Goal: Transaction & Acquisition: Purchase product/service

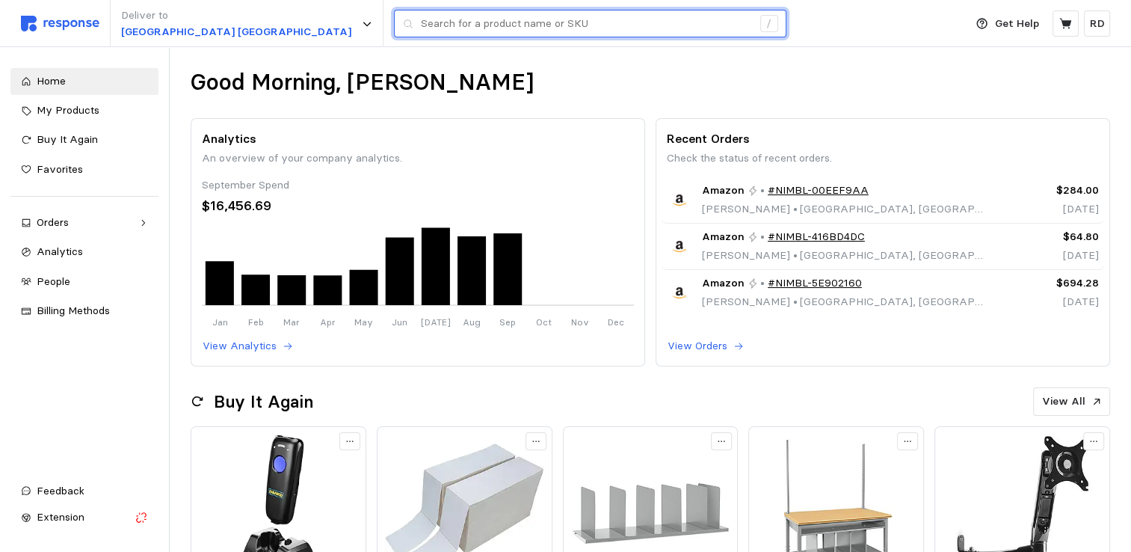
click at [421, 28] on input "text" at bounding box center [586, 23] width 331 height 27
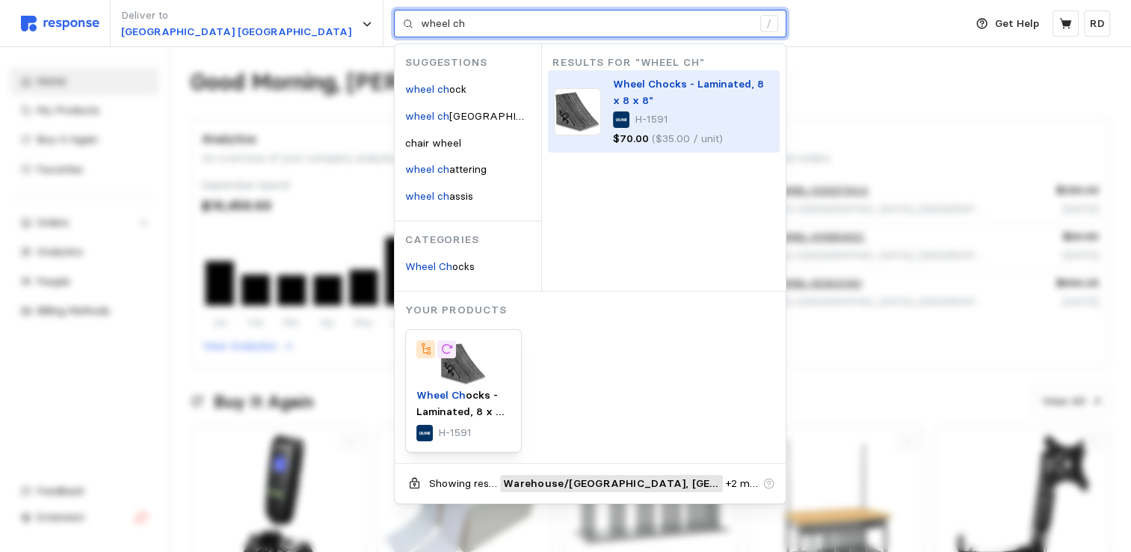
click at [613, 89] on mark "Wheel Ch" at bounding box center [637, 83] width 49 height 13
type input "wheel ch"
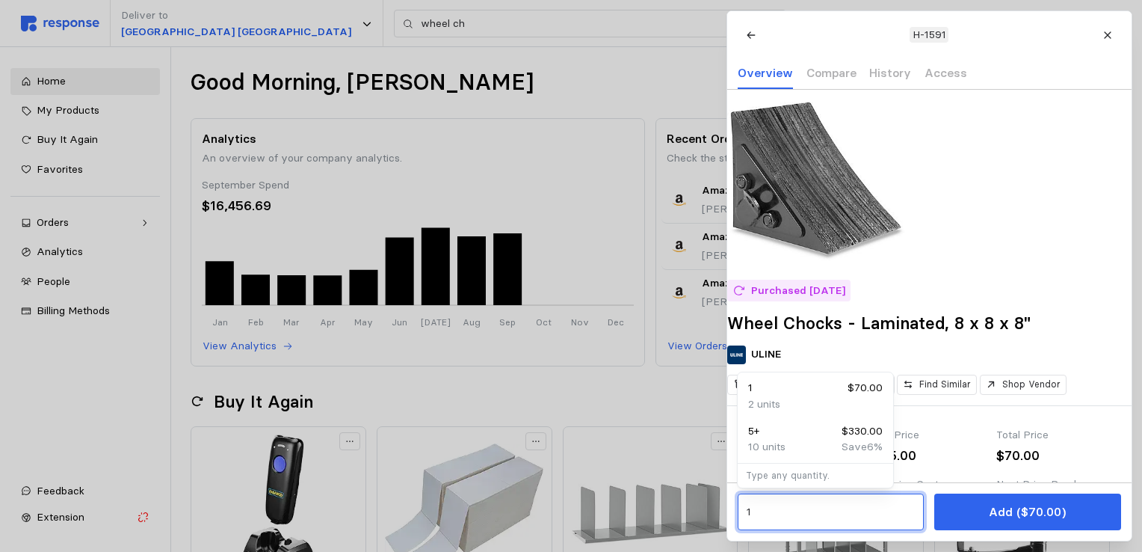
click at [757, 510] on input "1" at bounding box center [830, 511] width 169 height 27
type input "2"
click at [808, 524] on input "2" at bounding box center [830, 511] width 169 height 27
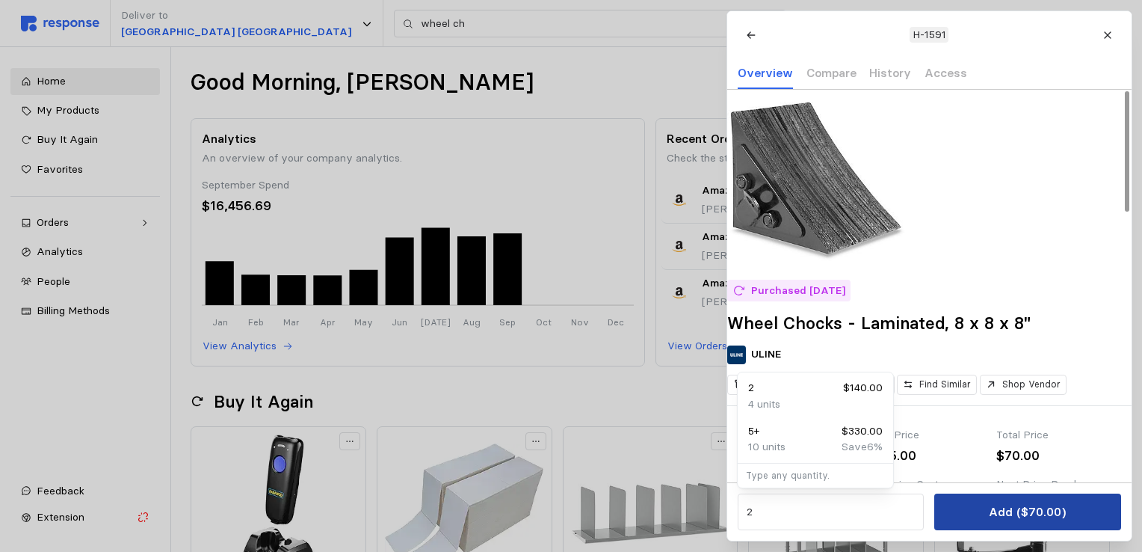
click at [1019, 522] on button "Add ($70.00)" at bounding box center [1027, 511] width 186 height 37
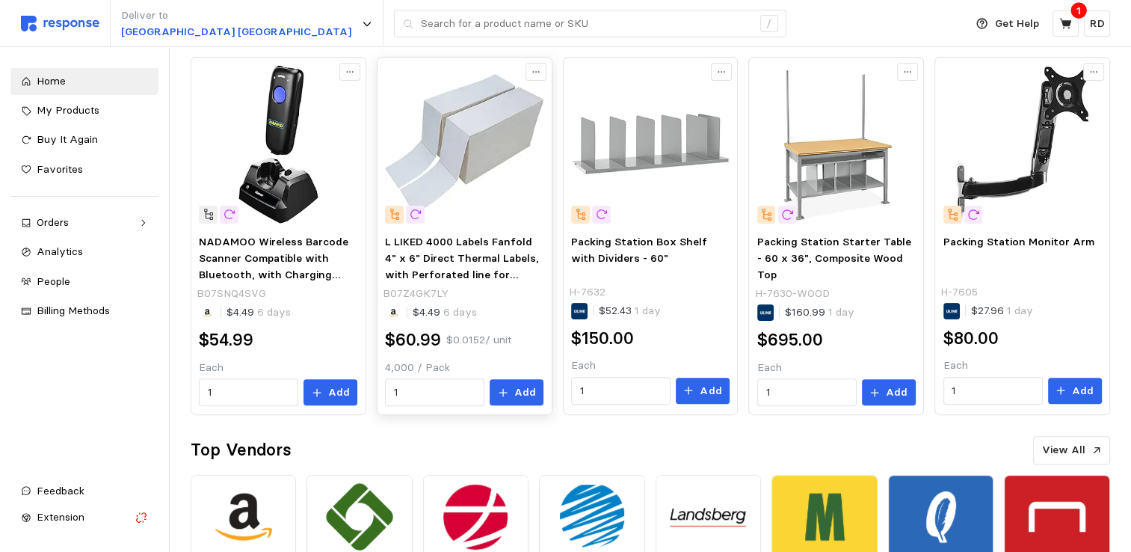
scroll to position [374, 0]
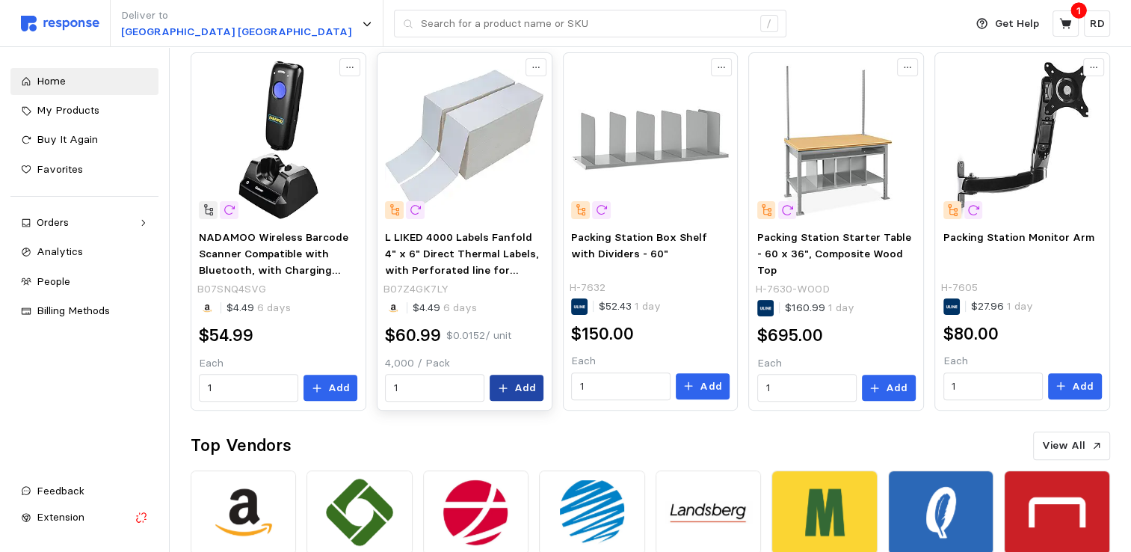
click at [514, 387] on button "Add" at bounding box center [516, 387] width 54 height 27
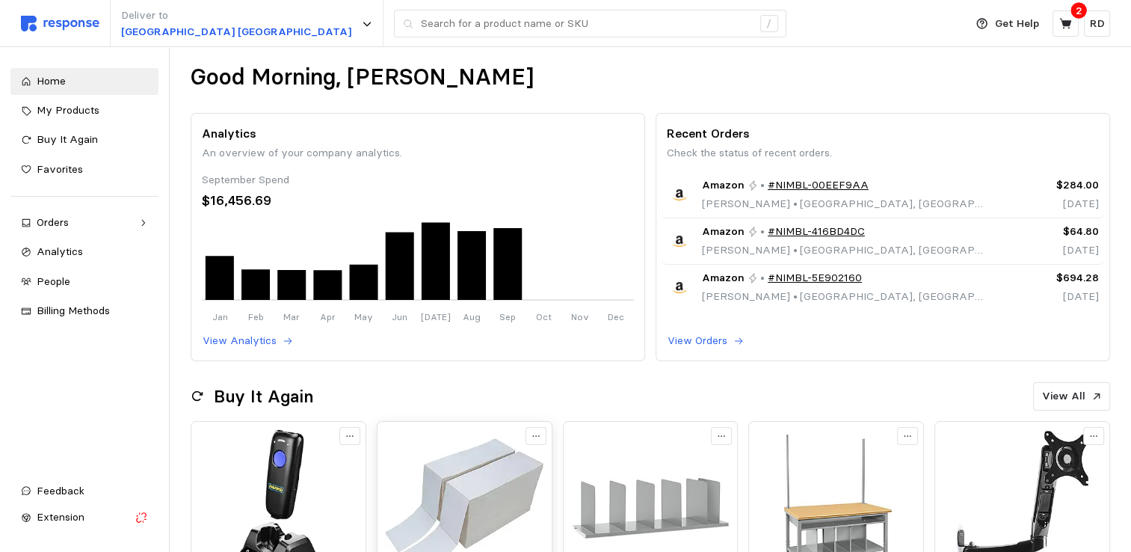
scroll to position [0, 0]
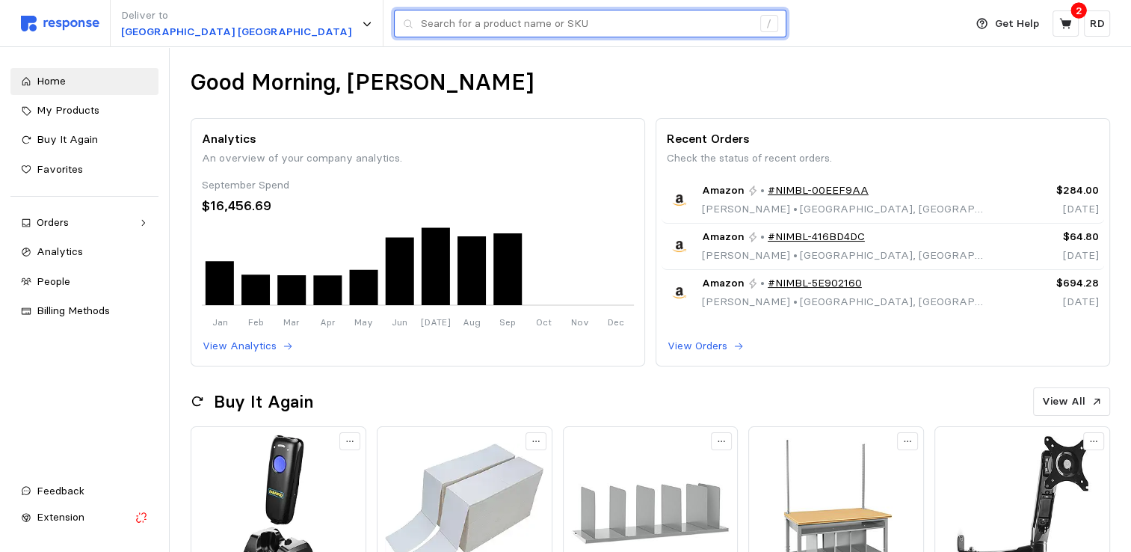
click at [421, 25] on input "text" at bounding box center [586, 23] width 331 height 27
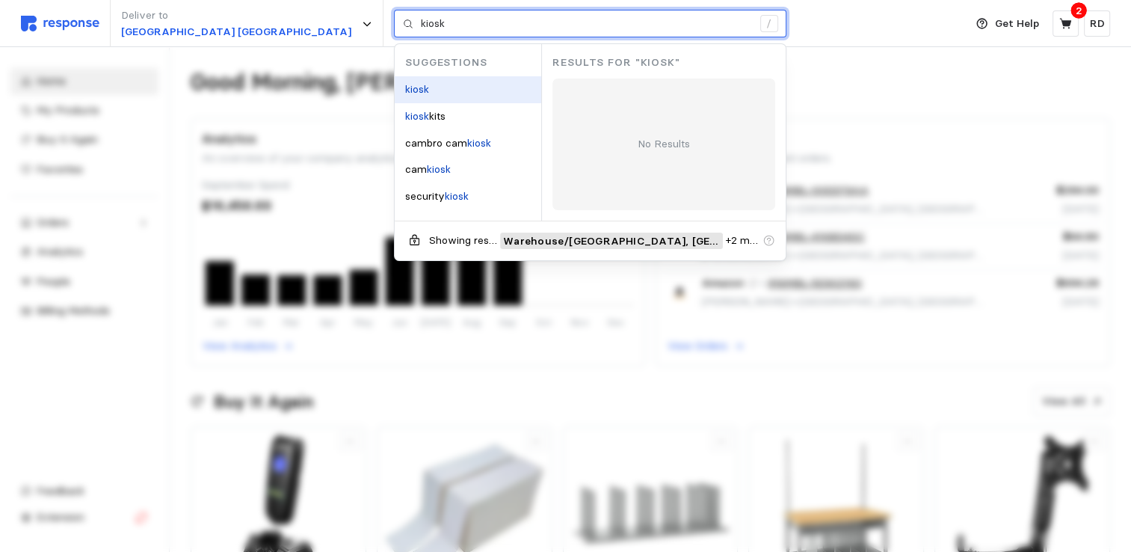
click at [405, 89] on mark "kiosk" at bounding box center [417, 88] width 24 height 13
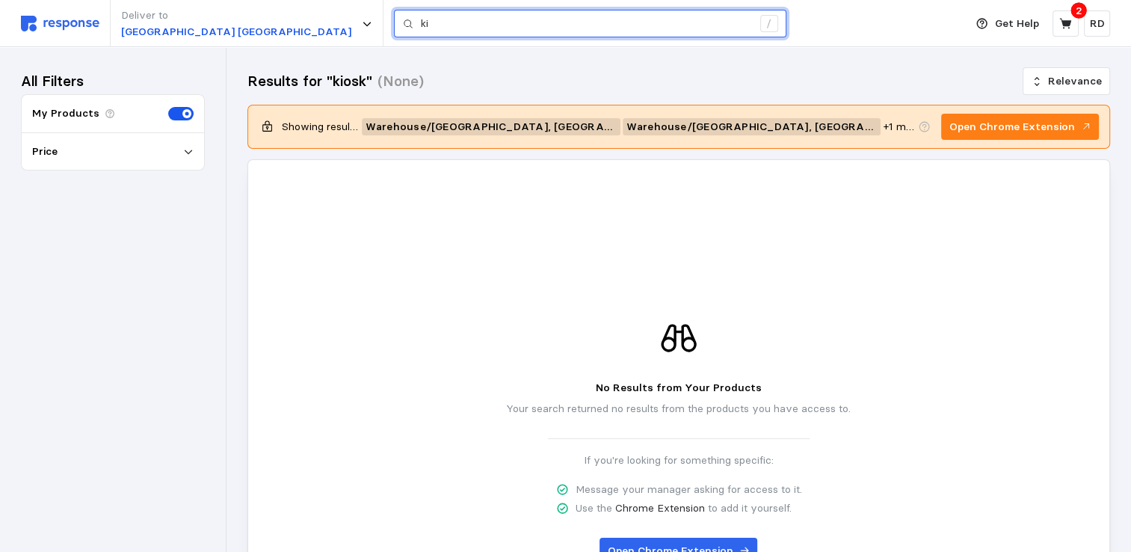
type input "k"
click at [421, 19] on input "uline packing station" at bounding box center [586, 23] width 331 height 27
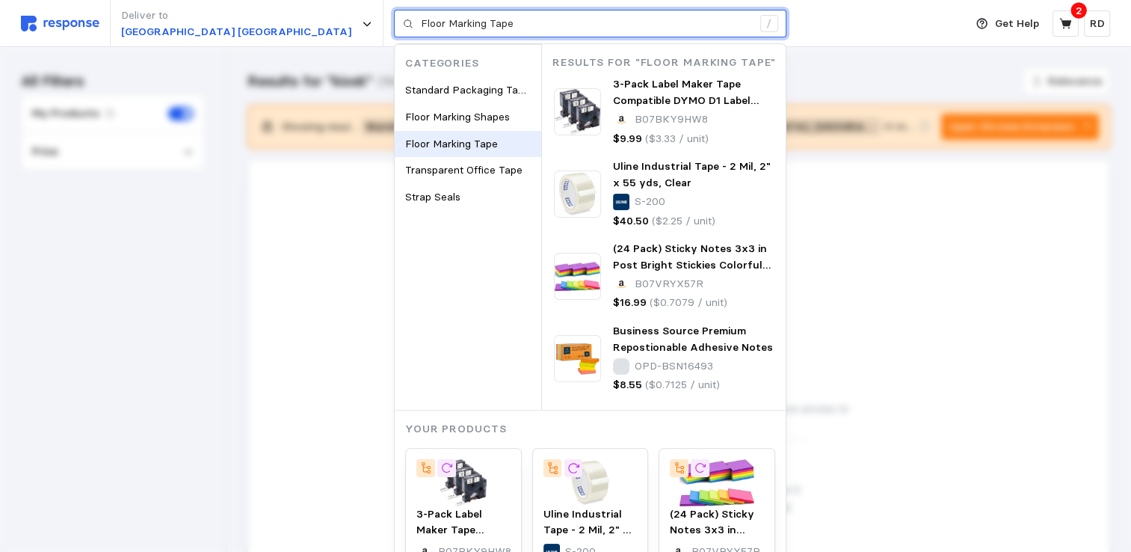
click at [405, 151] on p "Floor Marking Tape" at bounding box center [451, 144] width 93 height 16
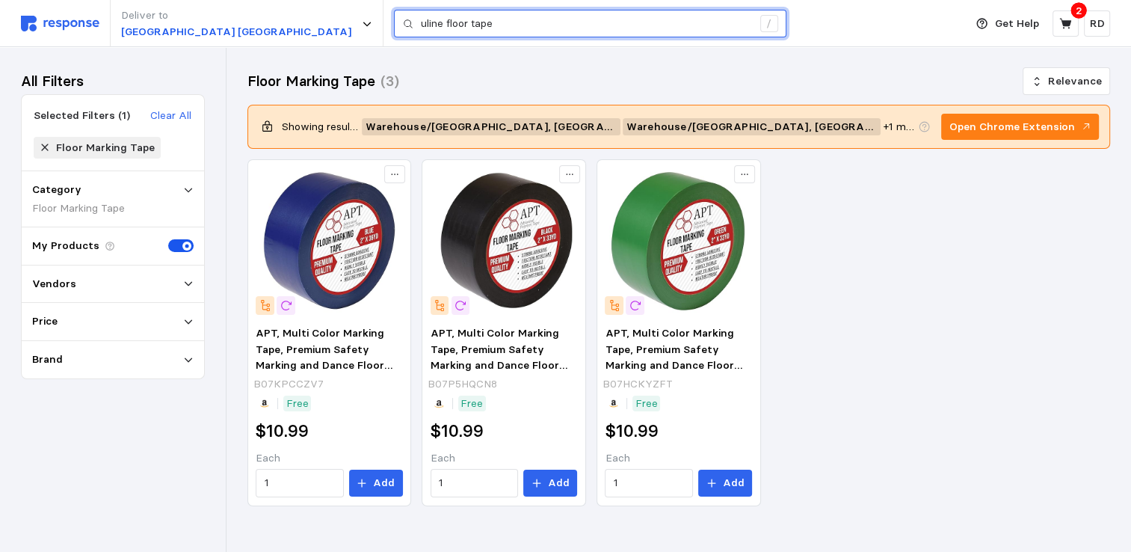
click at [421, 22] on input "uline floor tape" at bounding box center [586, 23] width 331 height 27
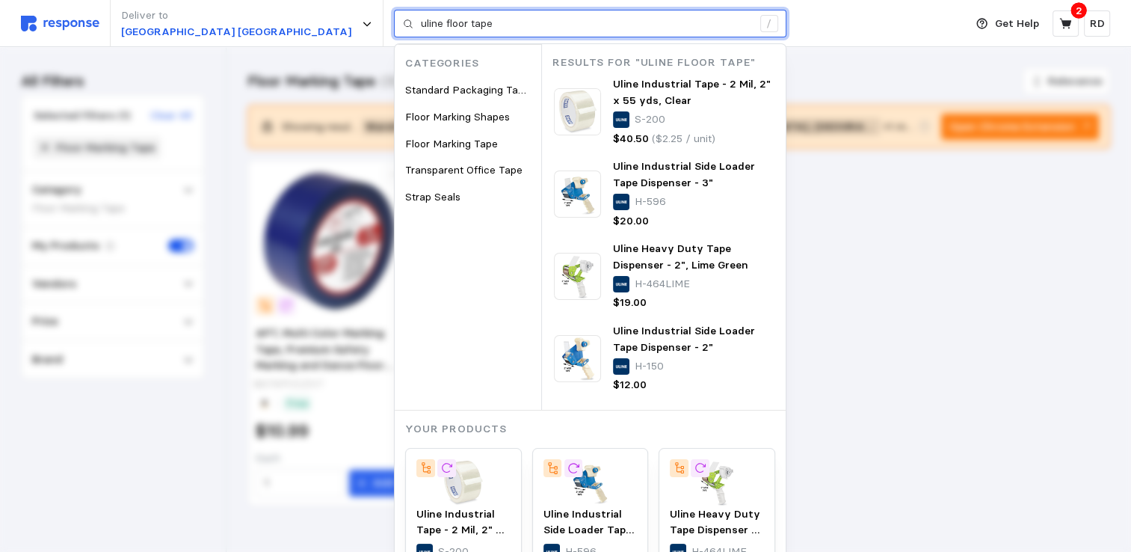
click at [421, 24] on input "uline floor tape" at bounding box center [586, 23] width 331 height 27
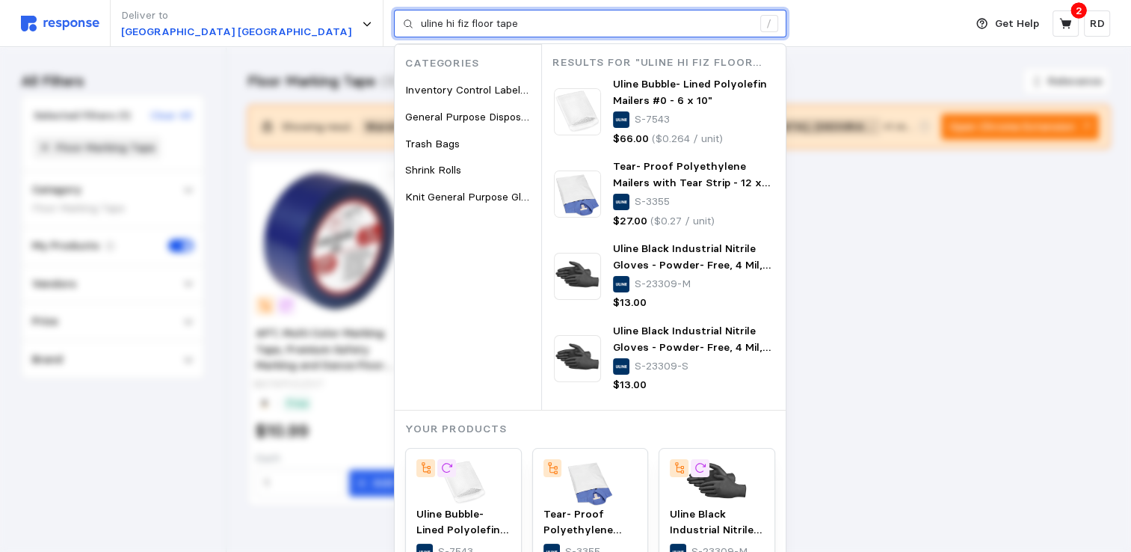
type input "uline hi fiz floor tape"
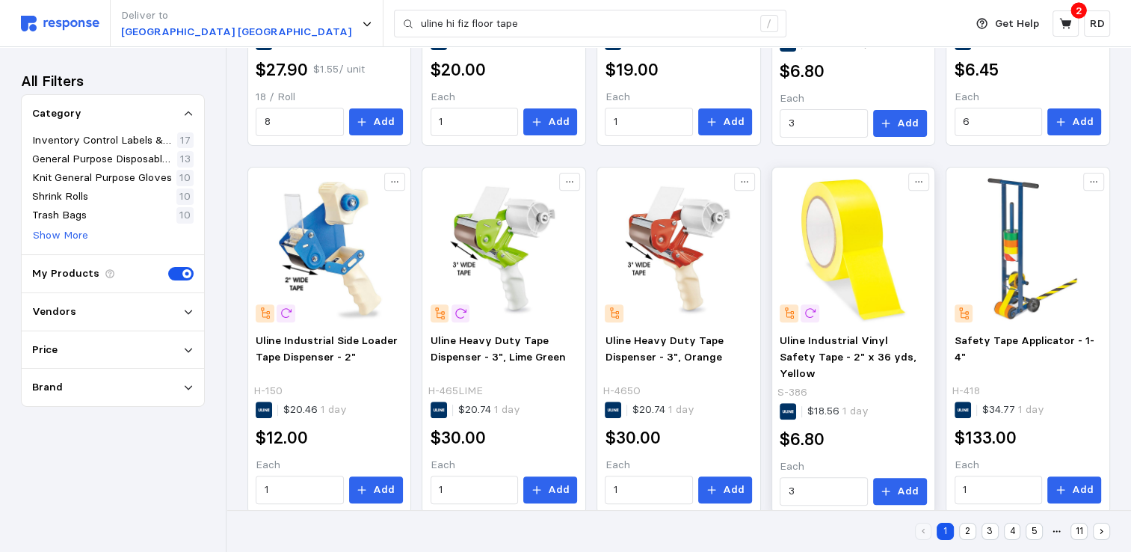
scroll to position [537, 0]
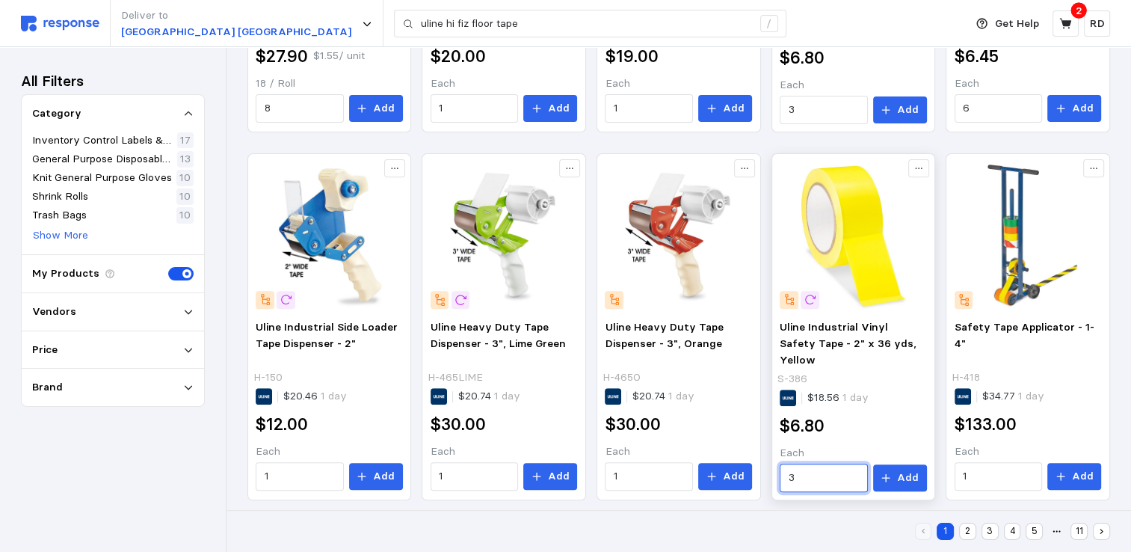
click at [803, 471] on input "3" at bounding box center [823, 477] width 71 height 27
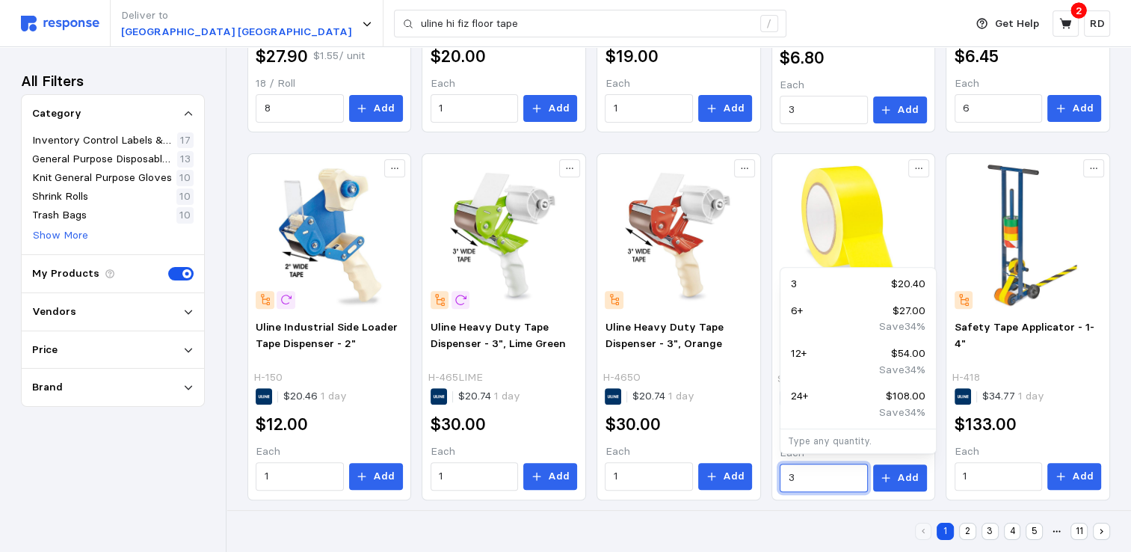
click at [804, 353] on p "12 +" at bounding box center [799, 353] width 16 height 16
type input "12"
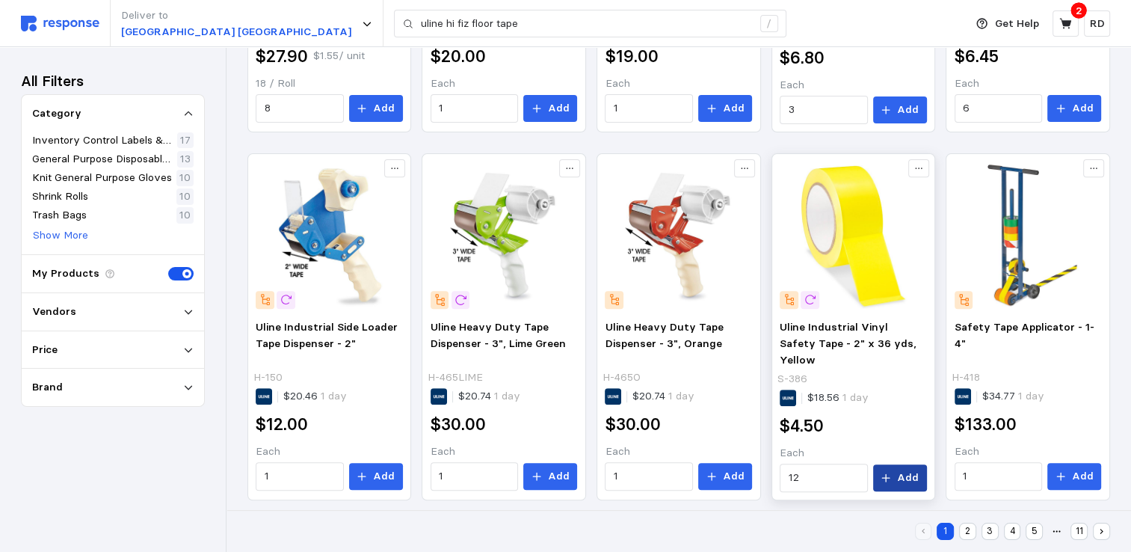
click at [900, 473] on p "Add" at bounding box center [908, 477] width 22 height 16
click at [287, 468] on input "1" at bounding box center [300, 476] width 71 height 27
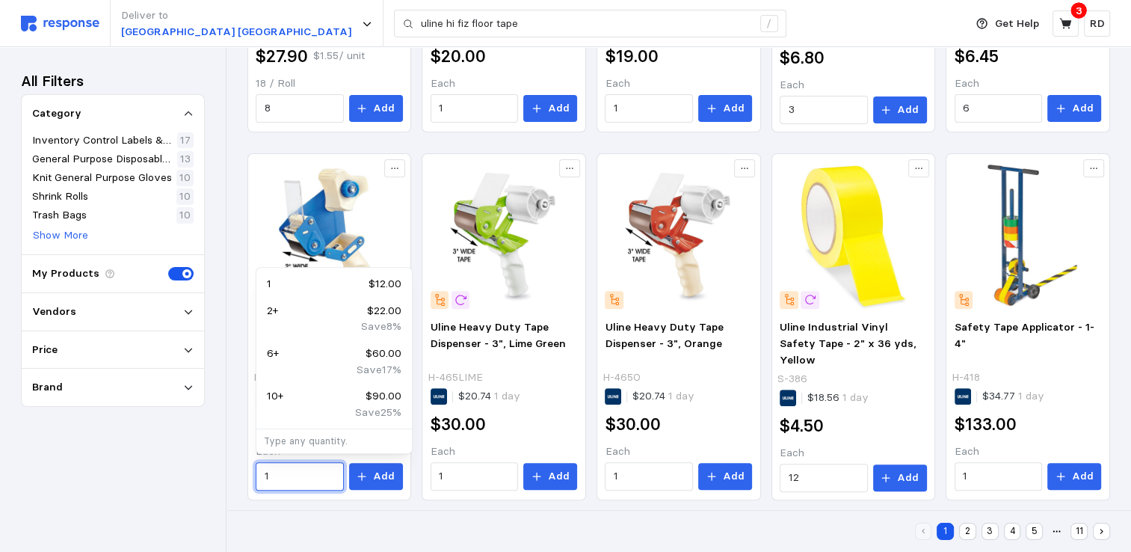
click at [285, 351] on div "6 + $60.00" at bounding box center [334, 353] width 135 height 16
type input "6"
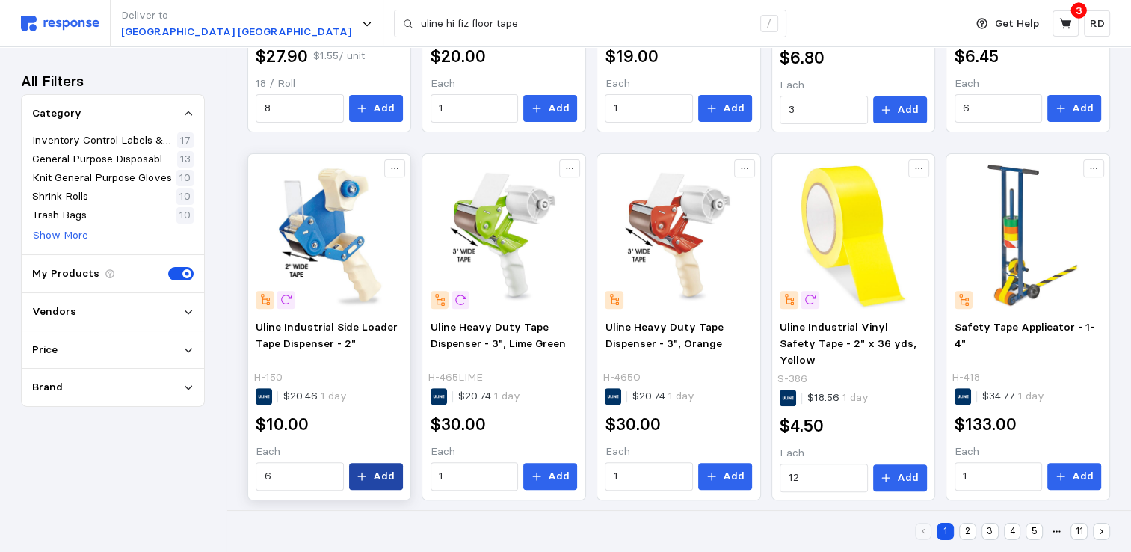
click at [389, 472] on p "Add" at bounding box center [384, 476] width 22 height 16
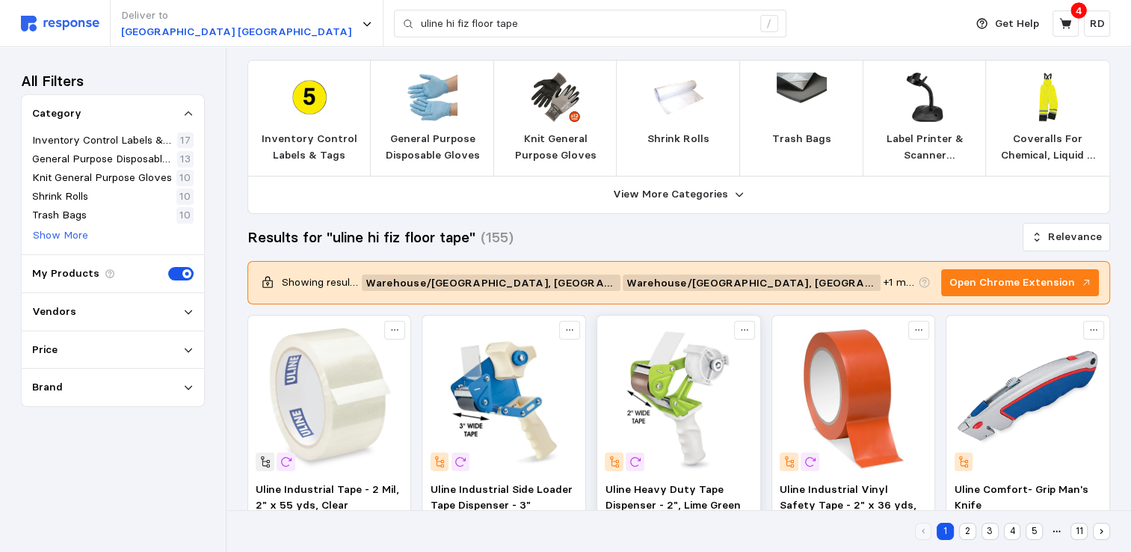
scroll to position [0, 0]
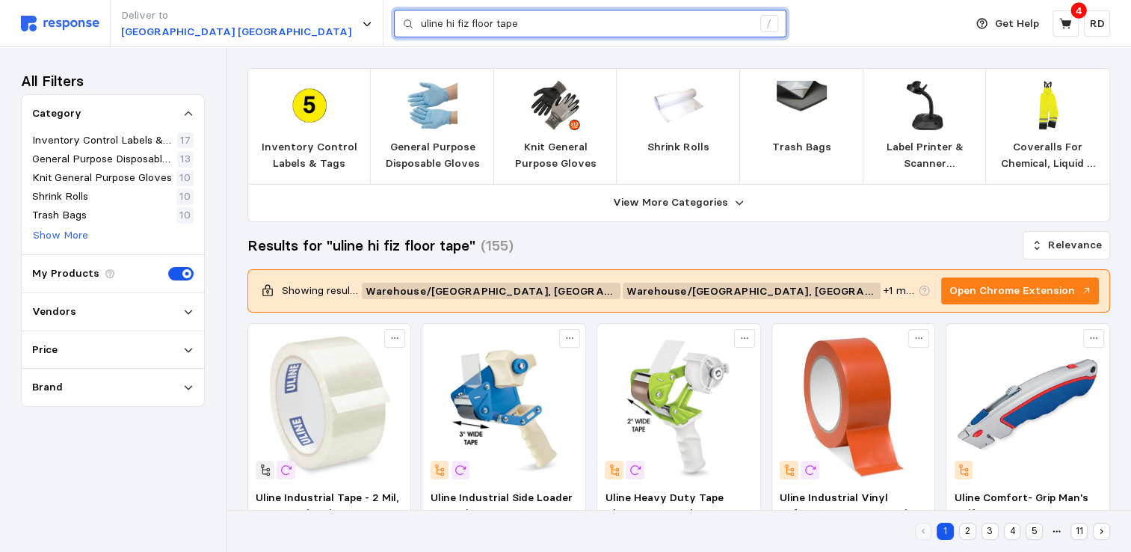
click at [421, 26] on input "uline hi fiz floor tape" at bounding box center [586, 23] width 331 height 27
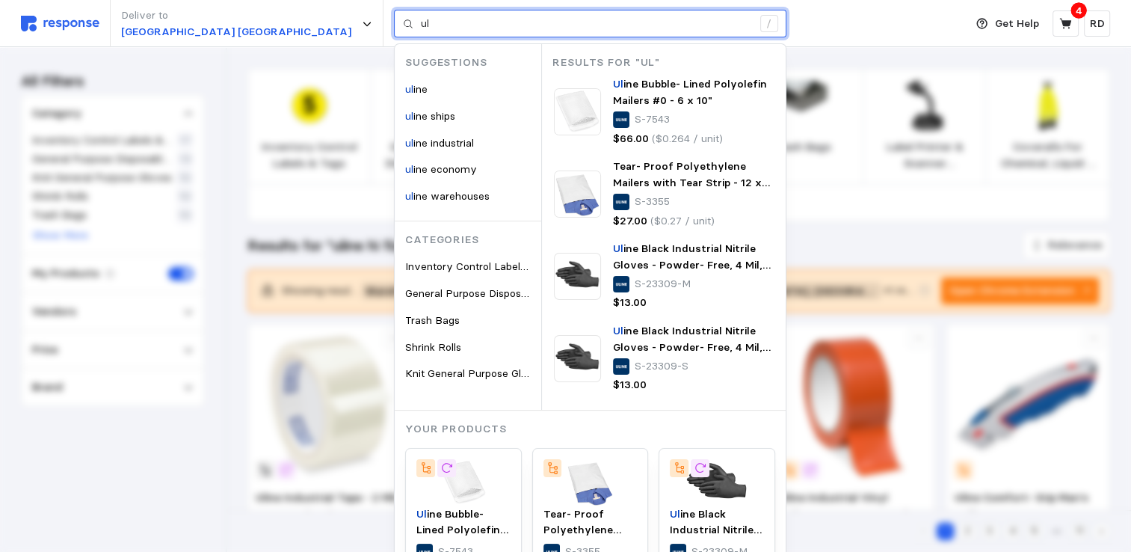
type input "u"
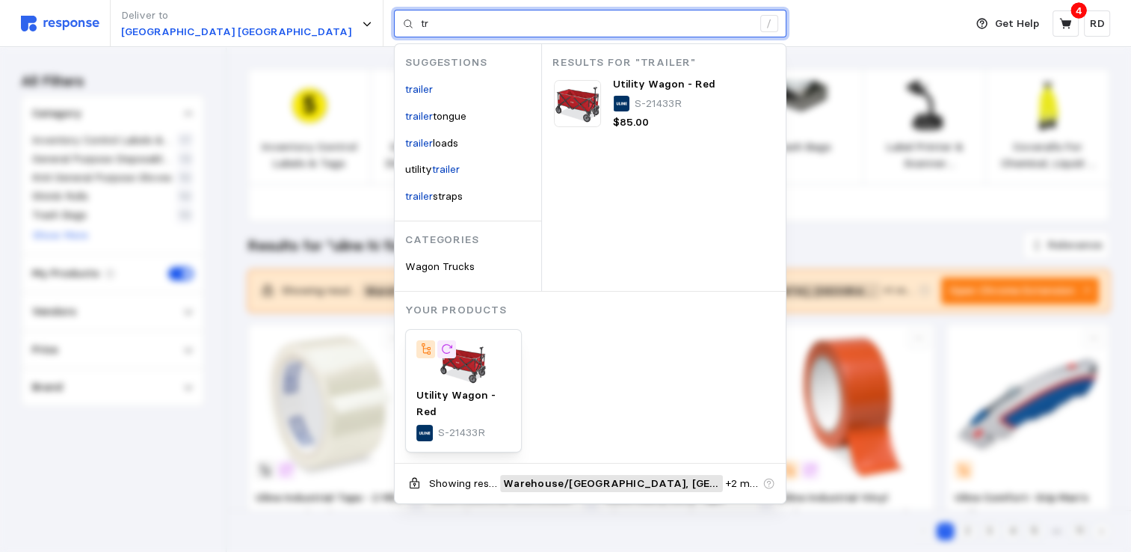
type input "t"
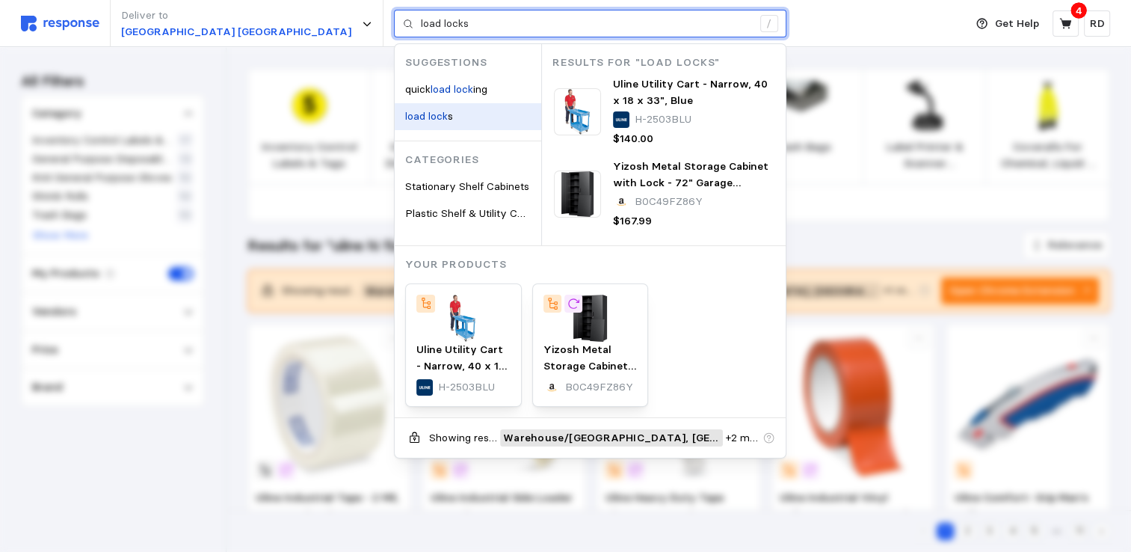
click at [395, 112] on div "load lock s" at bounding box center [468, 116] width 146 height 27
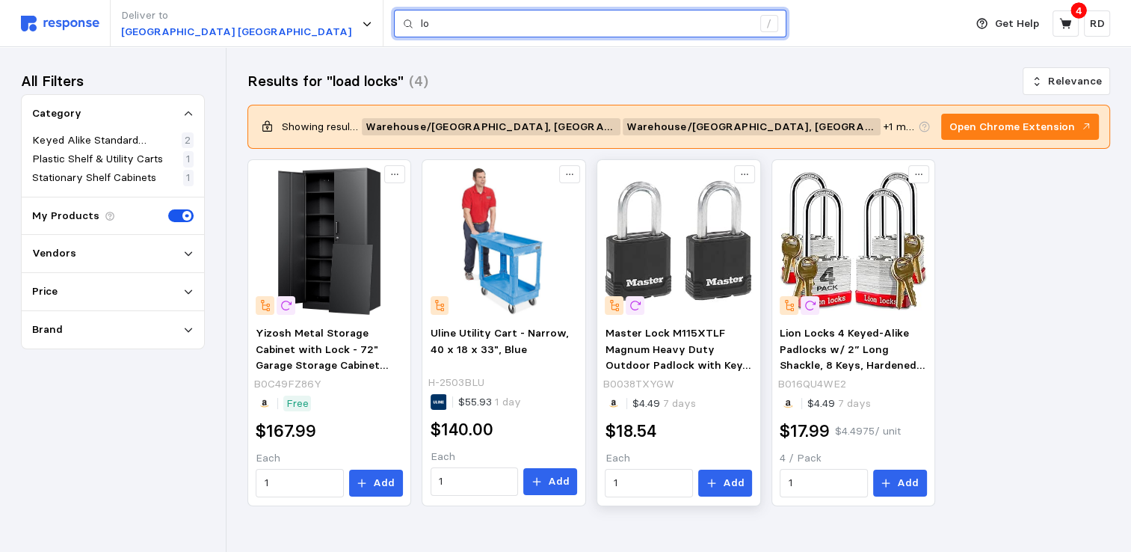
type input "l"
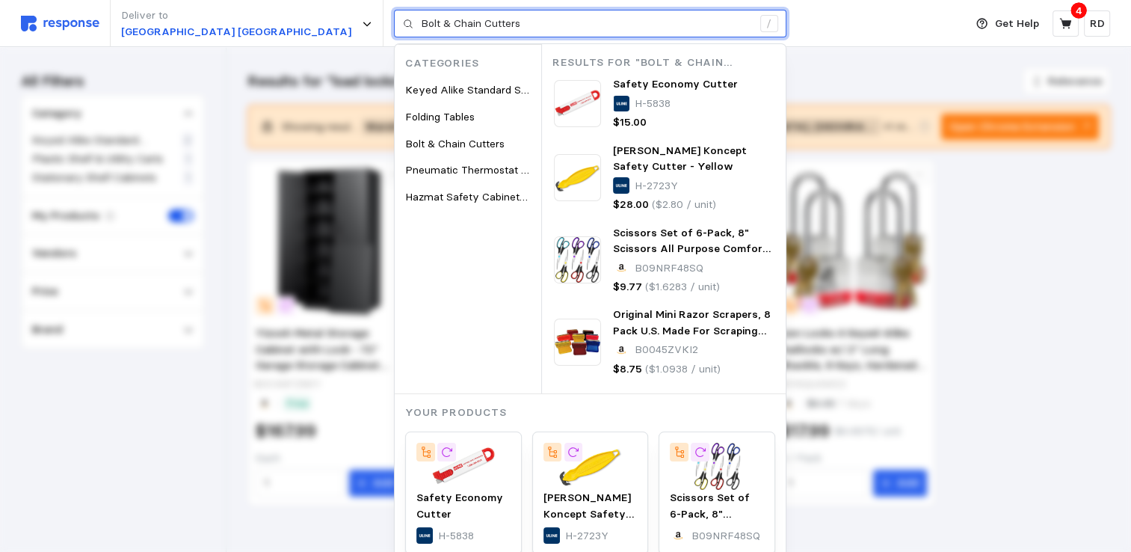
click at [421, 11] on input "Bolt & Chain Cutters" at bounding box center [586, 23] width 331 height 27
type input "B"
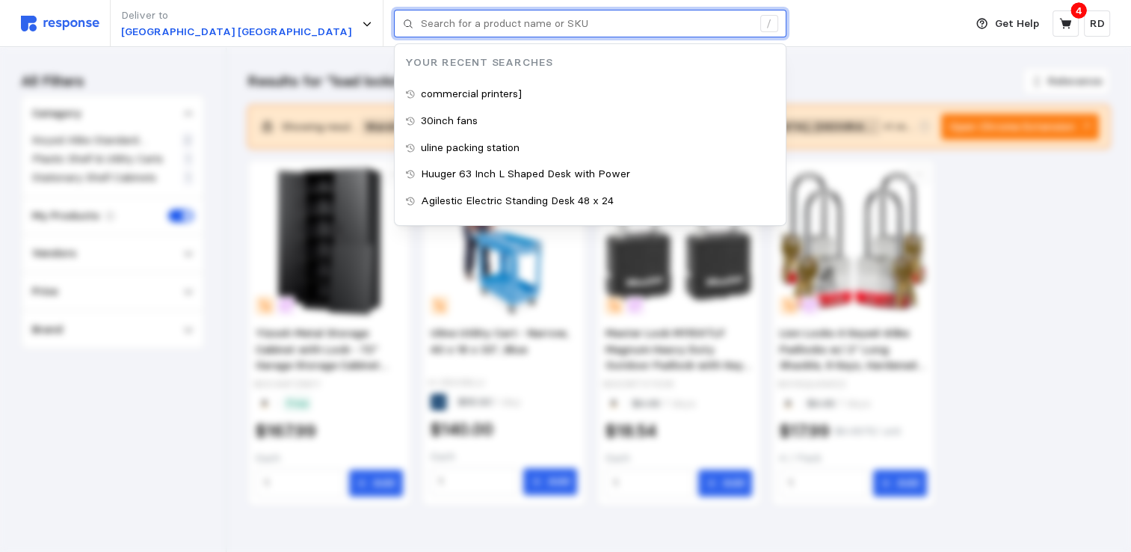
type input "c"
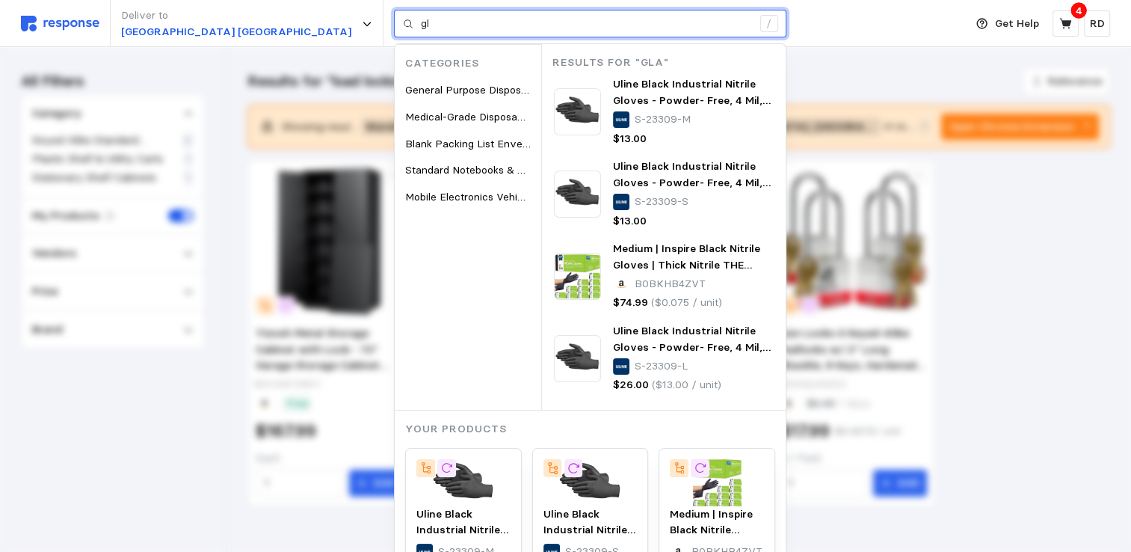
type input "g"
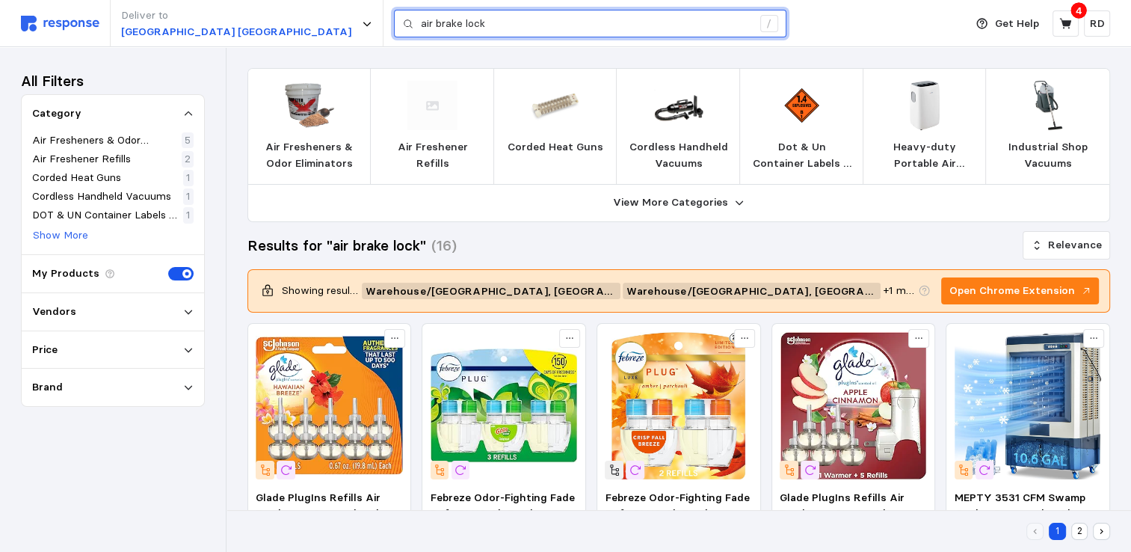
click at [421, 29] on input "air brake lock" at bounding box center [586, 23] width 331 height 27
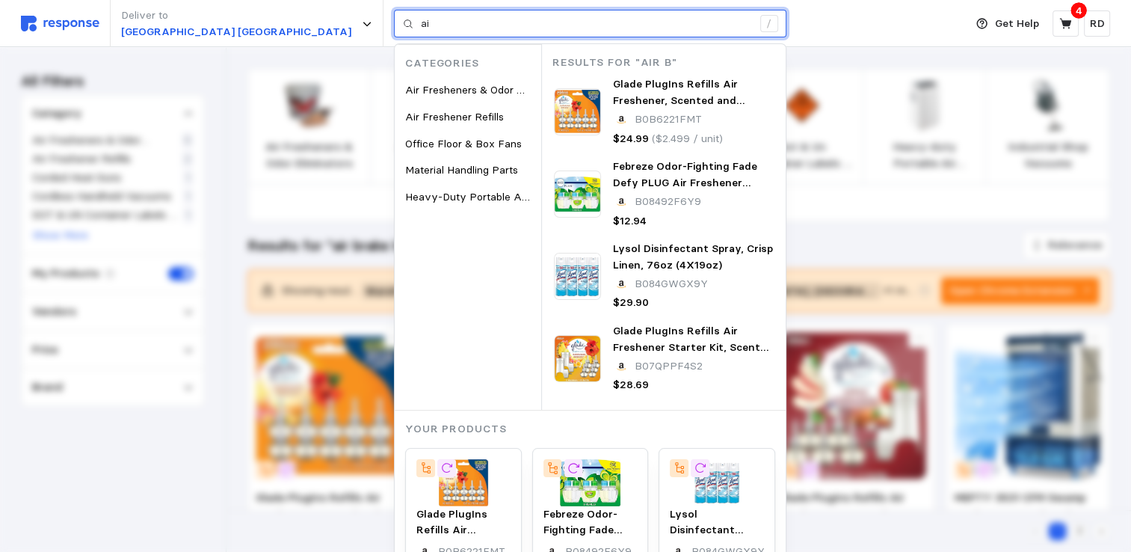
type input "a"
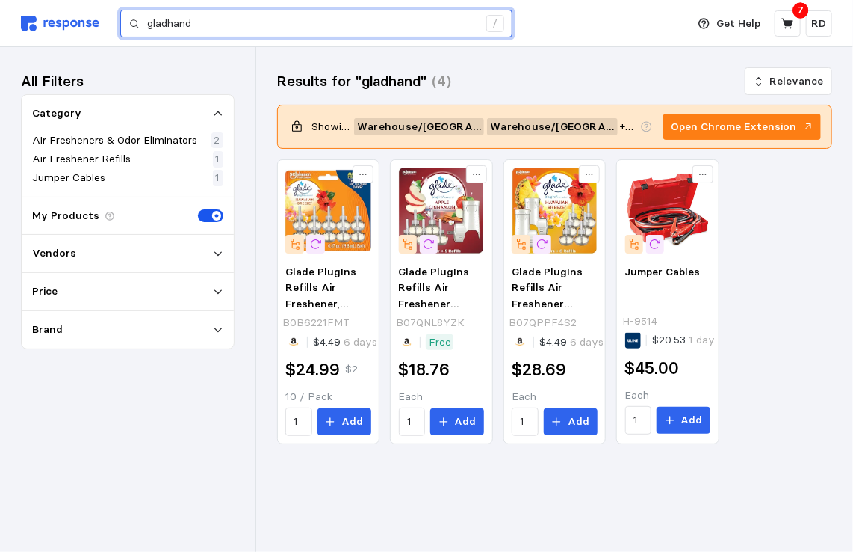
click at [245, 20] on input "gladhand" at bounding box center [312, 23] width 331 height 27
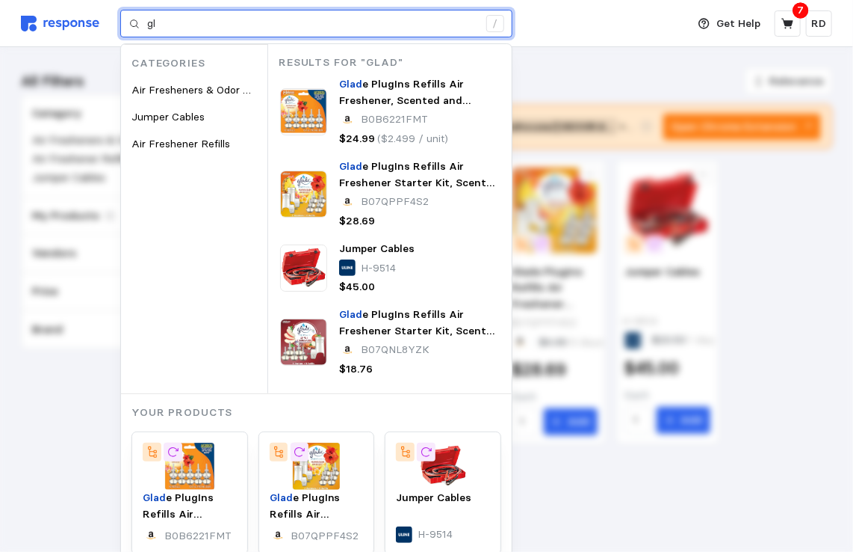
type input "g"
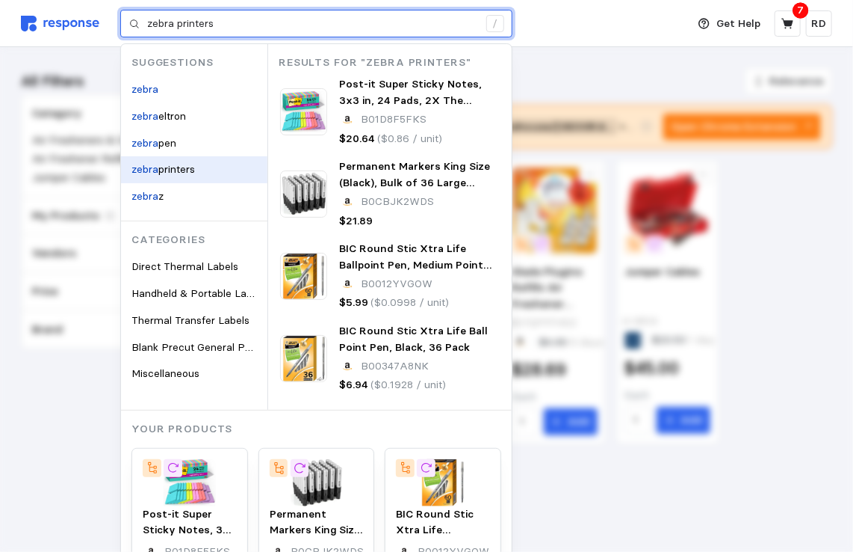
click at [179, 173] on span "printers" at bounding box center [176, 168] width 37 height 13
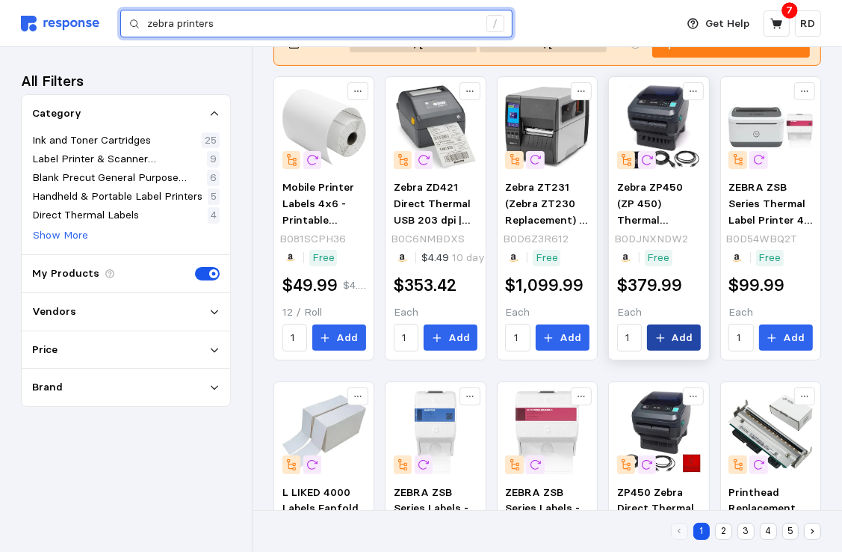
scroll to position [224, 0]
type input "zebra printers"
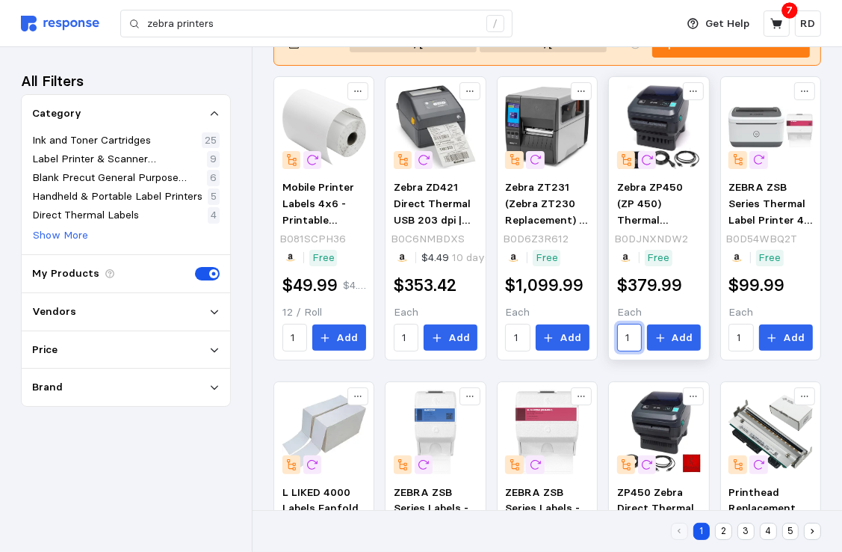
click at [631, 341] on input "1" at bounding box center [628, 337] width 7 height 27
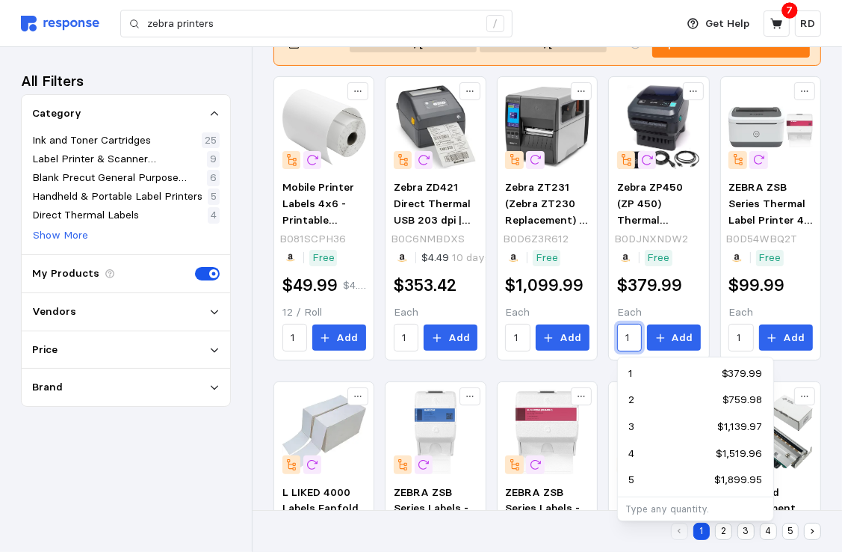
click at [632, 399] on p "2" at bounding box center [631, 400] width 6 height 16
type input "2"
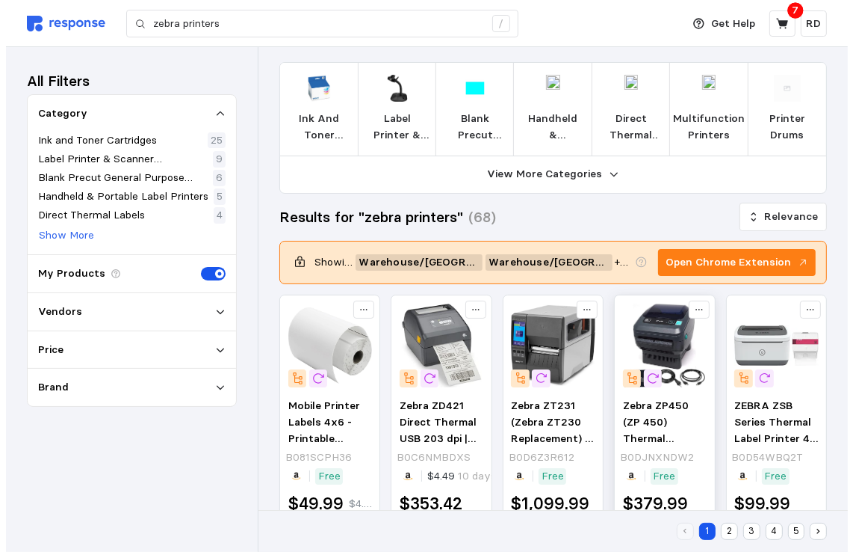
scroll to position [0, 0]
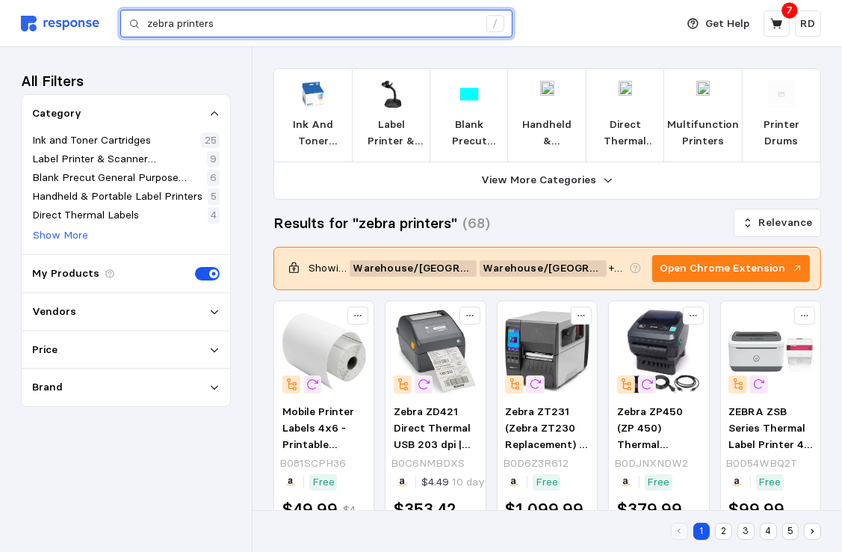
click at [176, 22] on input "zebra printers" at bounding box center [312, 23] width 331 height 27
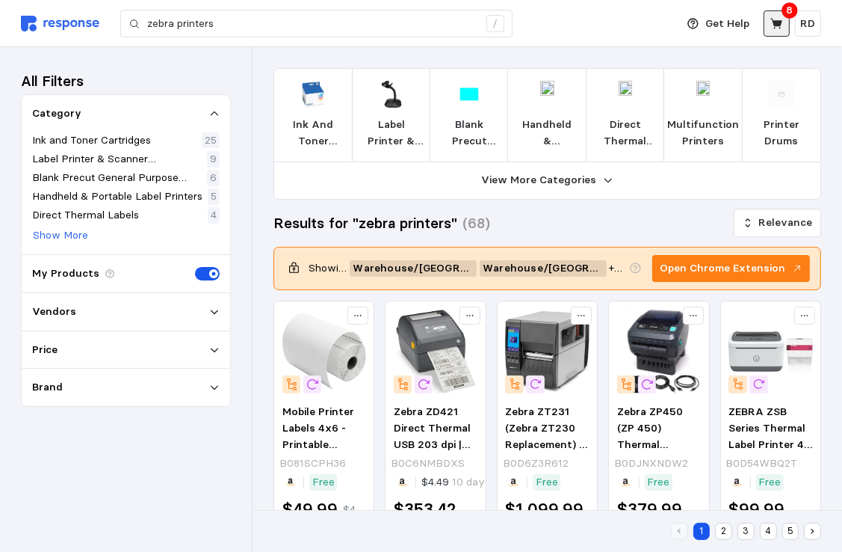
click at [776, 24] on icon at bounding box center [776, 23] width 12 height 10
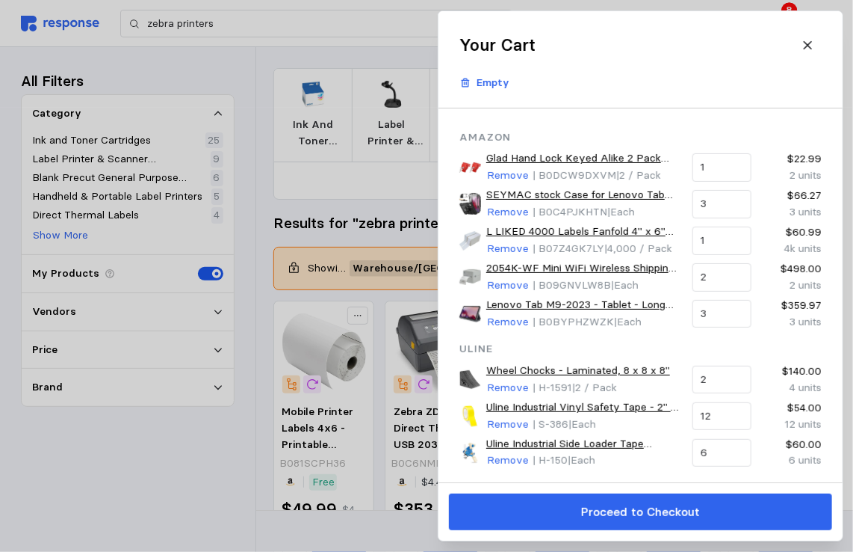
click at [371, 20] on div at bounding box center [426, 276] width 853 height 552
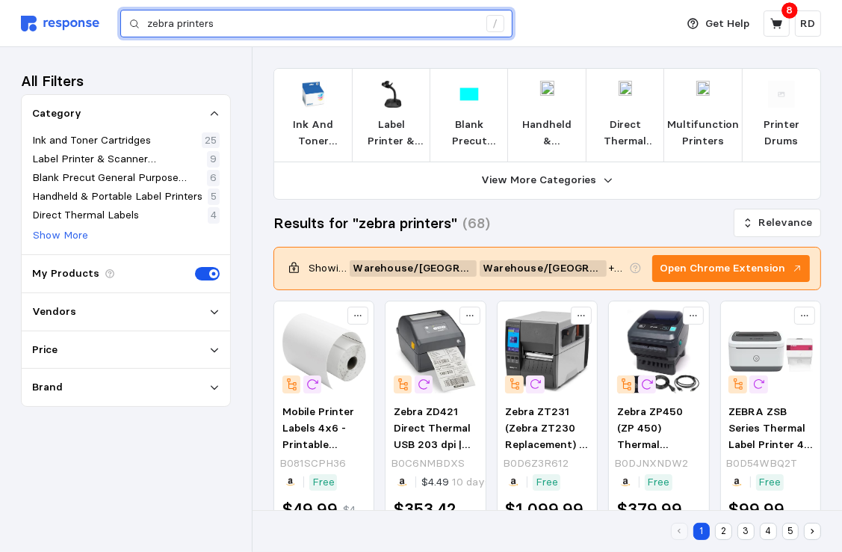
click at [287, 13] on input "zebra printers" at bounding box center [312, 23] width 331 height 27
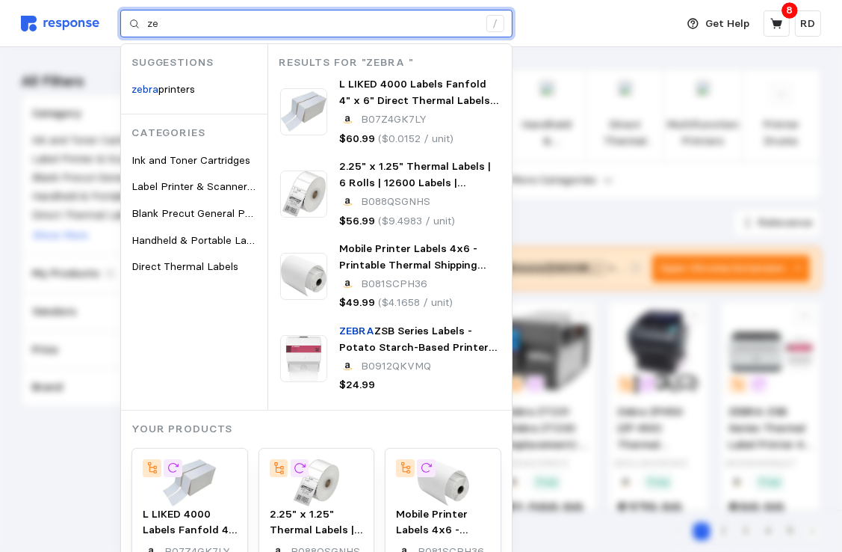
type input "z"
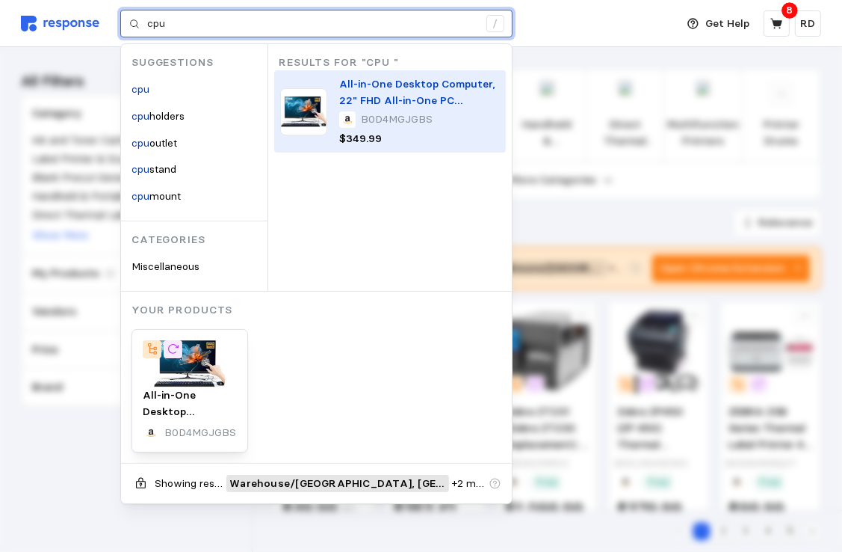
click at [386, 97] on span "All-in-One Desktop Computer, 22" FHD All-in-One PC Touchscreen 8GB RAM 512GB RO…" at bounding box center [417, 140] width 156 height 127
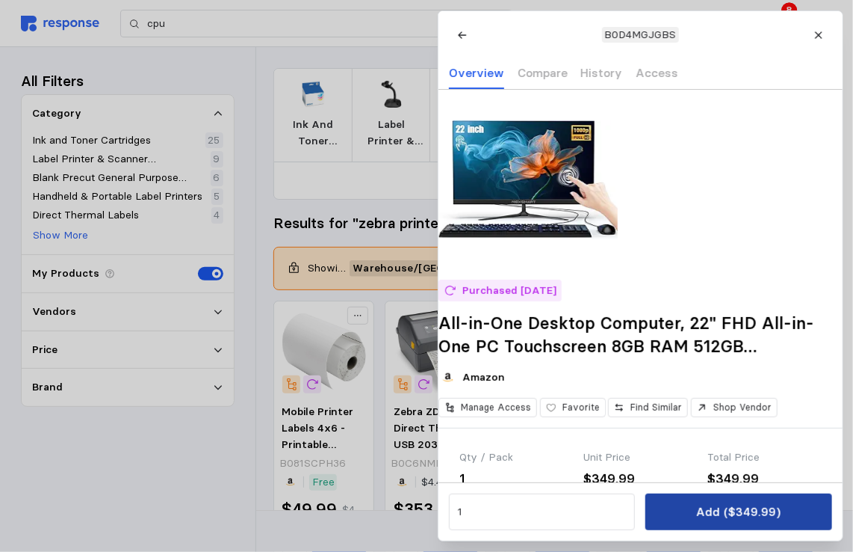
click at [744, 507] on p "Add ($349.99)" at bounding box center [738, 511] width 84 height 19
type input "zebra printers"
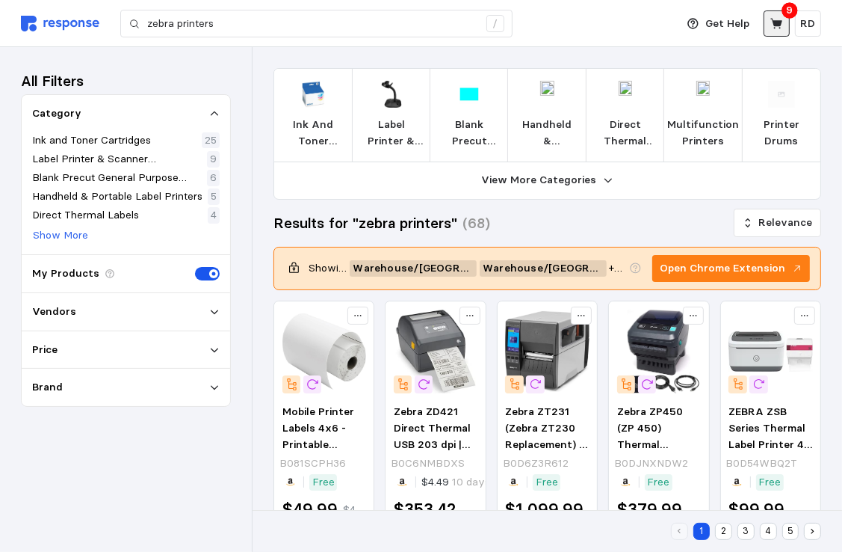
click at [782, 15] on button at bounding box center [777, 23] width 26 height 26
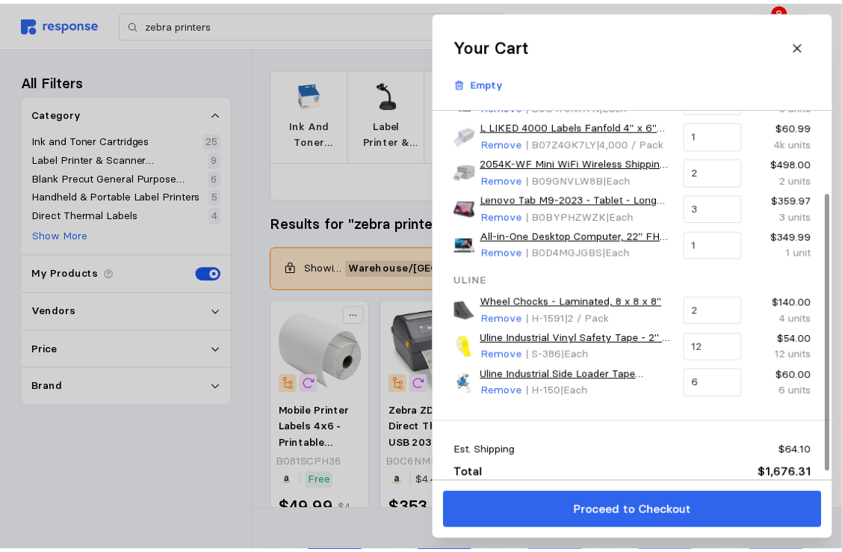
scroll to position [123, 0]
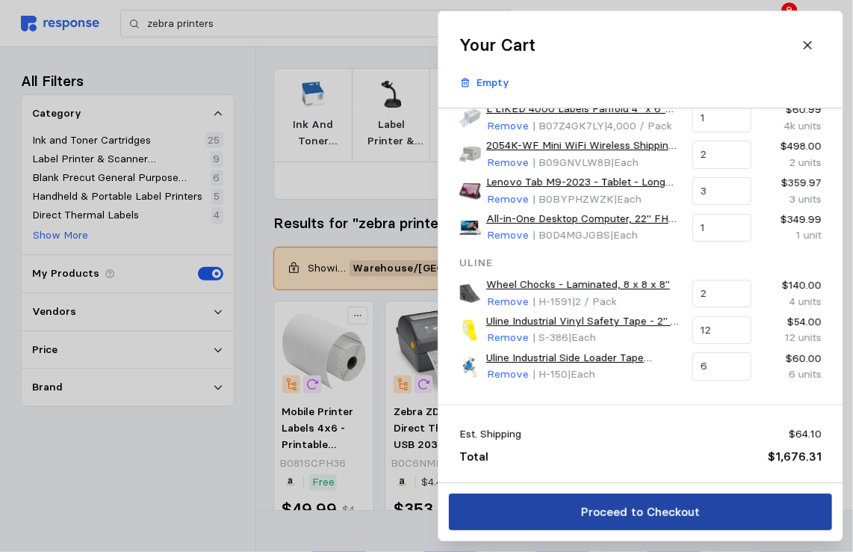
click at [625, 508] on p "Proceed to Checkout" at bounding box center [640, 511] width 119 height 19
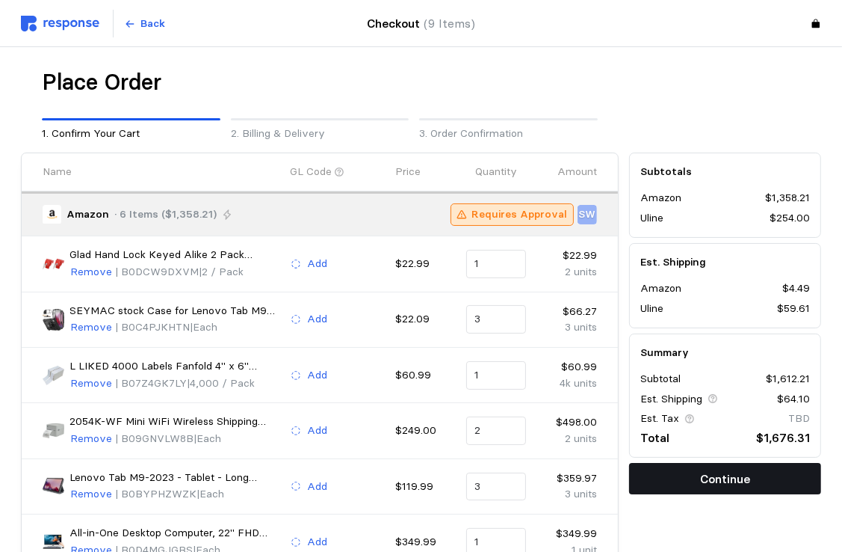
click at [744, 487] on button "Continue" at bounding box center [725, 478] width 192 height 31
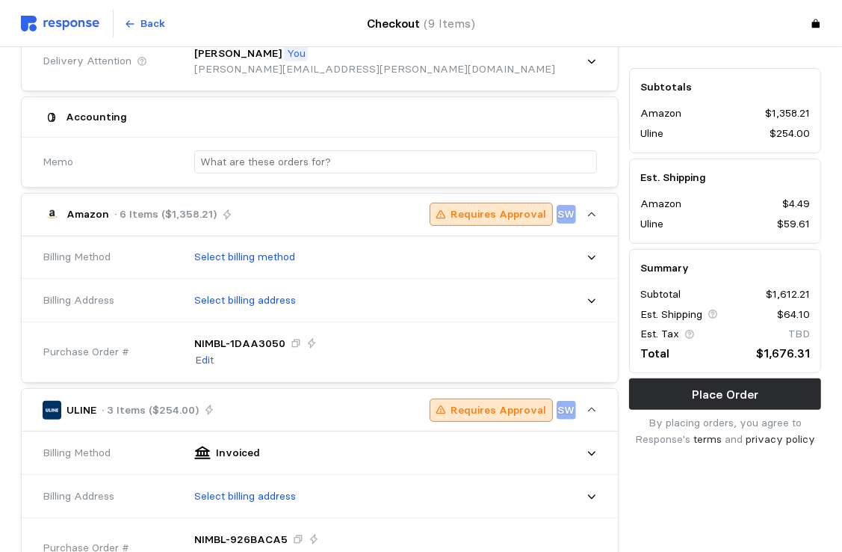
scroll to position [299, 0]
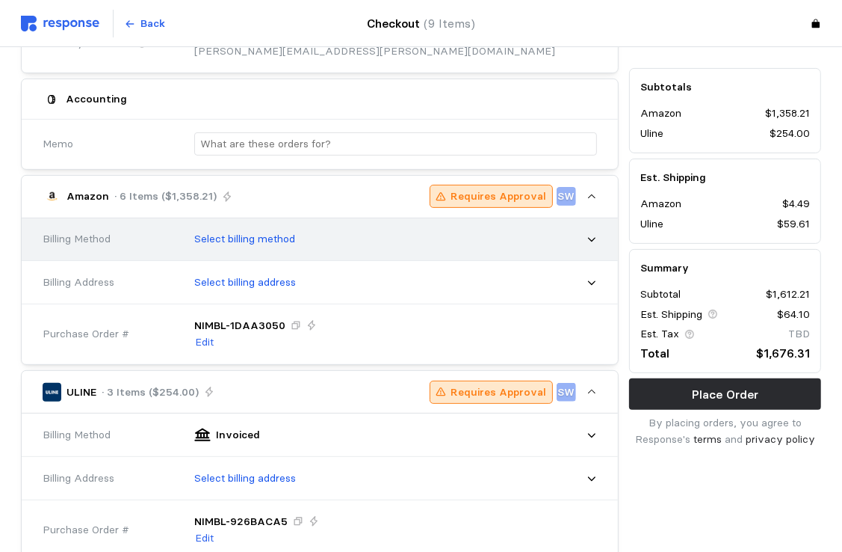
click at [241, 238] on p "Select billing method" at bounding box center [244, 239] width 101 height 16
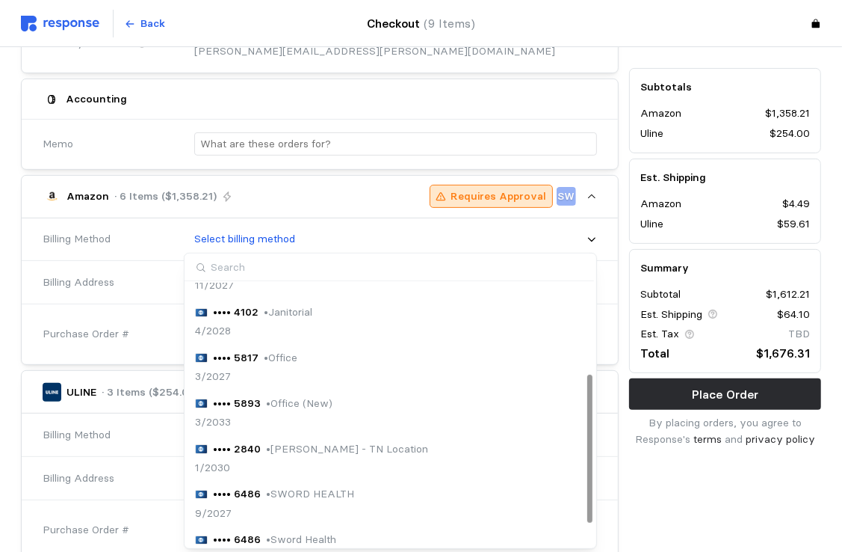
scroll to position [193, 0]
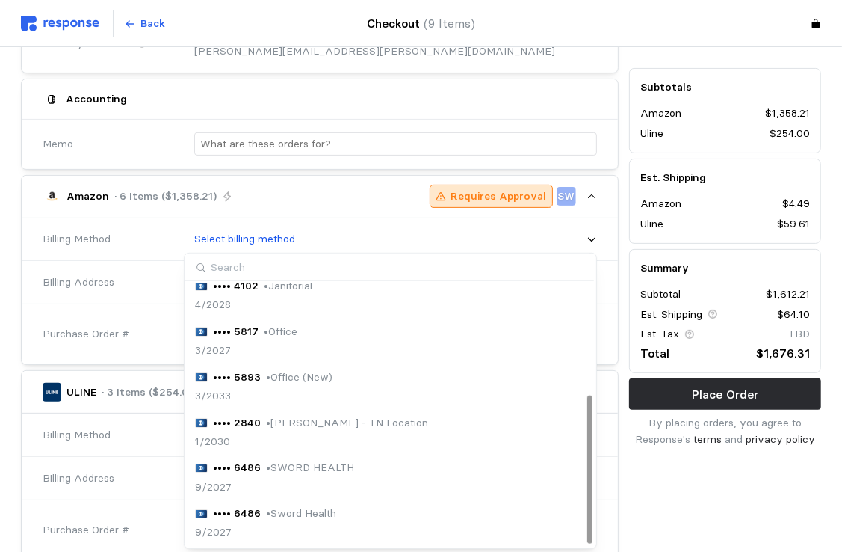
click at [291, 426] on p "• [PERSON_NAME] - TN Location" at bounding box center [347, 423] width 162 height 16
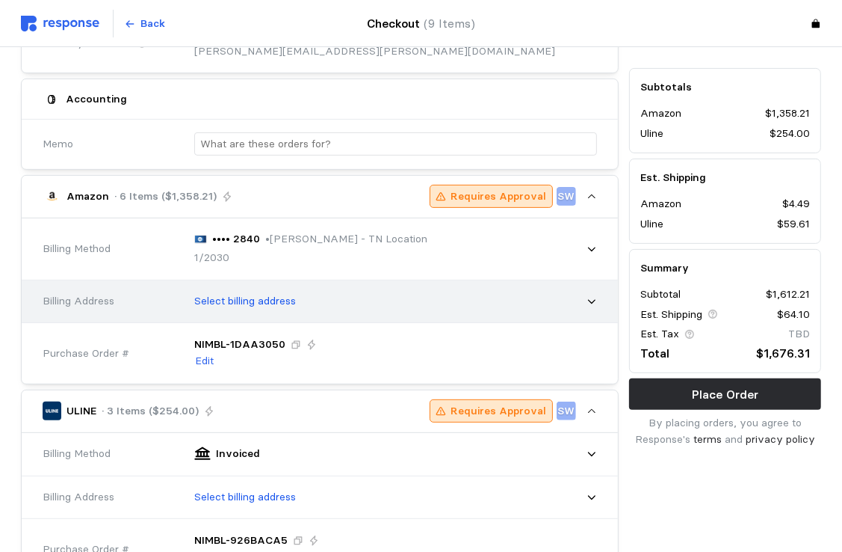
click at [587, 297] on icon at bounding box center [592, 301] width 10 height 10
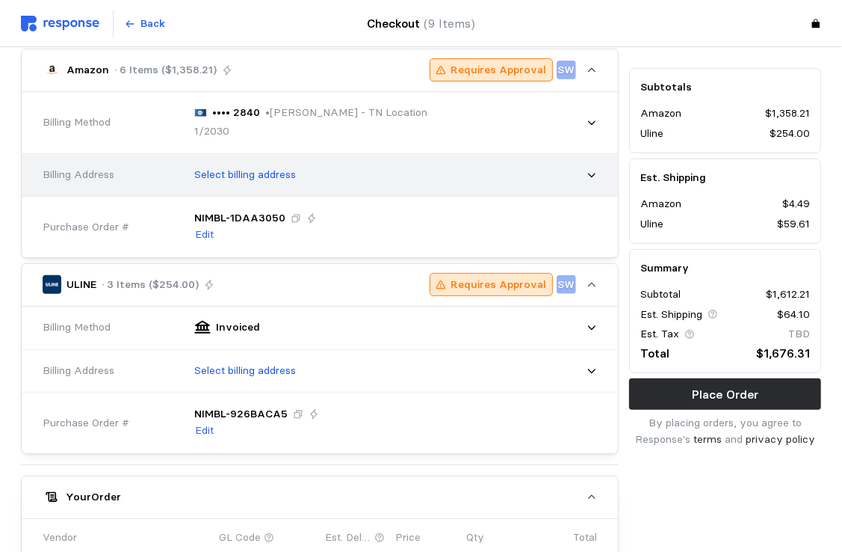
scroll to position [374, 0]
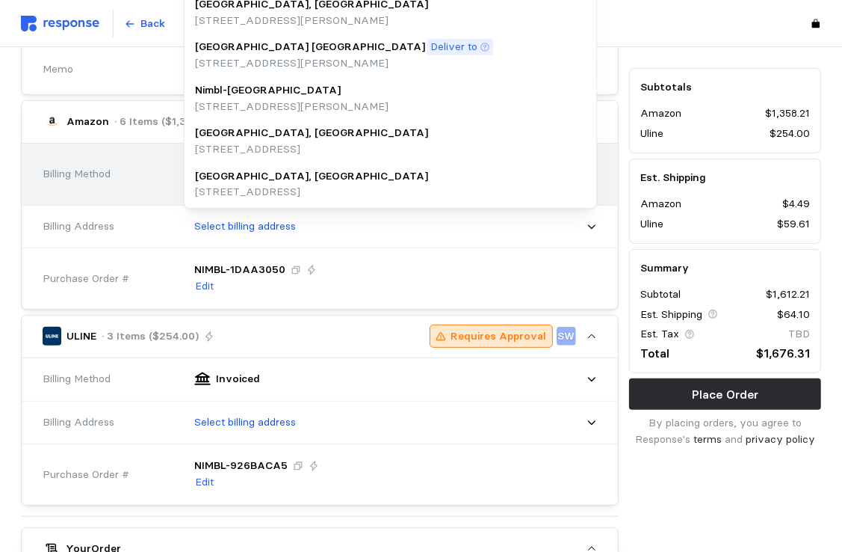
click at [270, 185] on p "[STREET_ADDRESS]" at bounding box center [311, 192] width 233 height 16
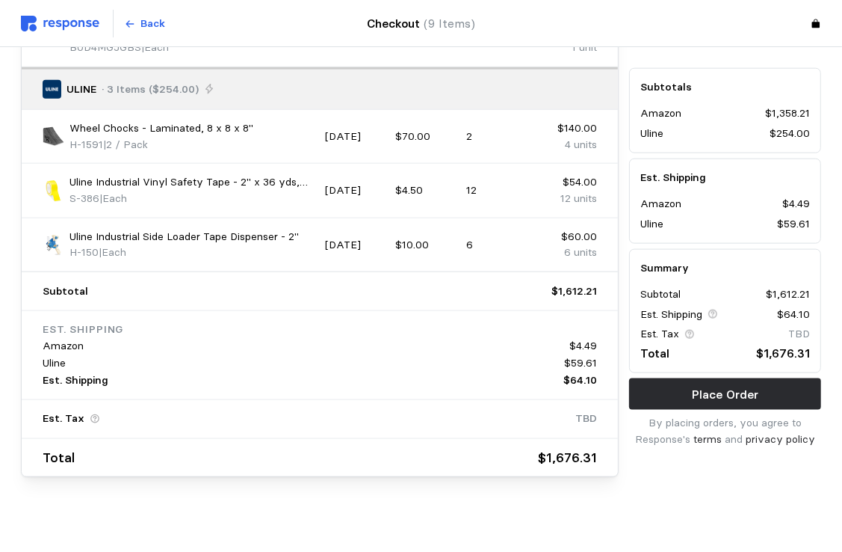
scroll to position [1300, 0]
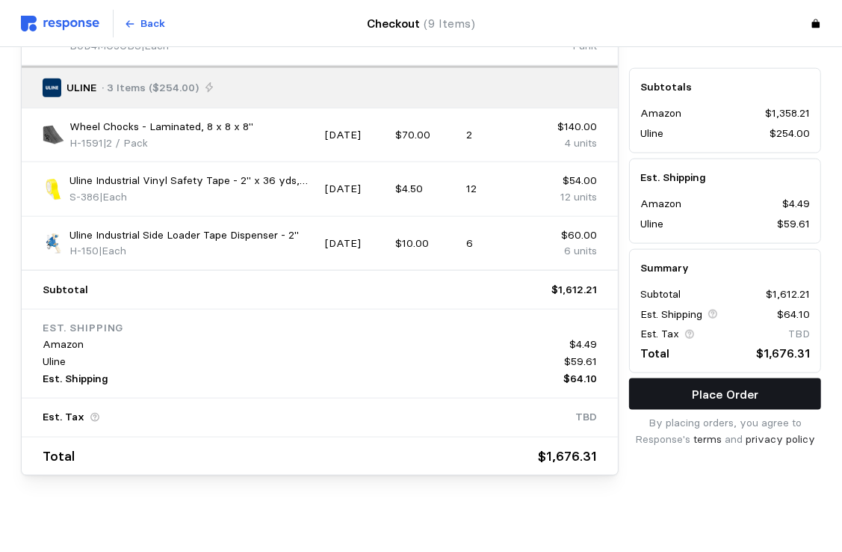
click at [726, 396] on p "Place Order" at bounding box center [725, 394] width 67 height 19
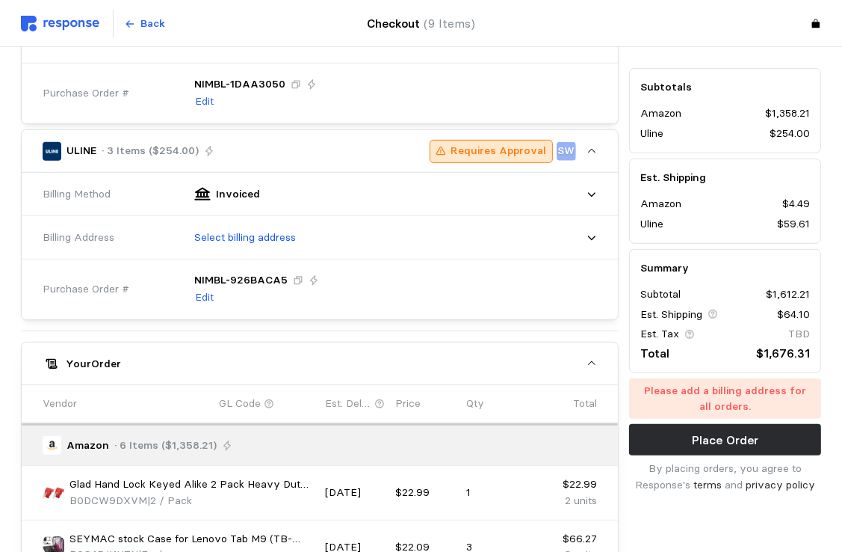
scroll to position [552, 0]
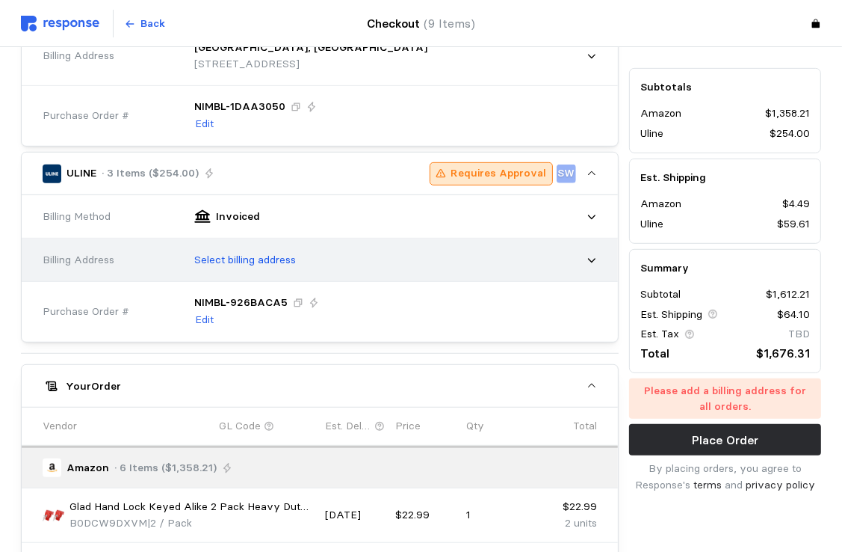
click at [594, 259] on icon at bounding box center [592, 260] width 10 height 10
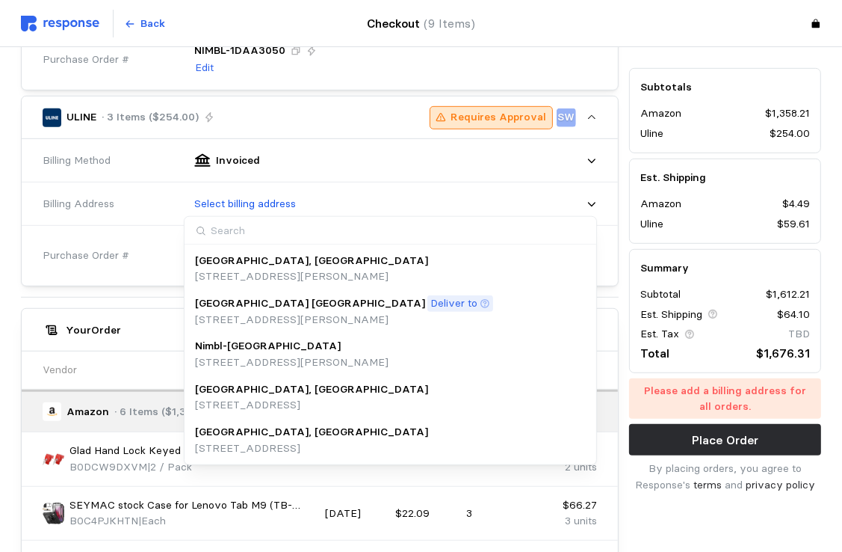
scroll to position [776, 0]
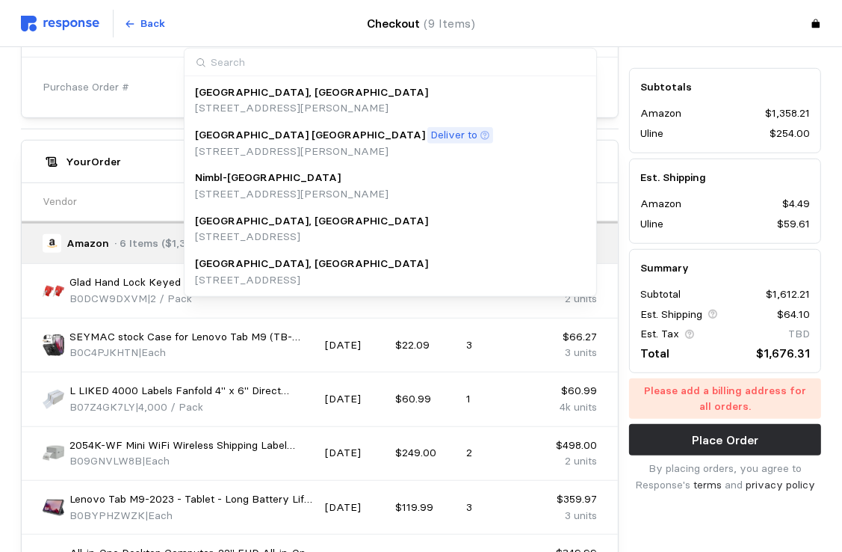
click at [240, 263] on p "[GEOGRAPHIC_DATA], [GEOGRAPHIC_DATA]" at bounding box center [311, 264] width 233 height 16
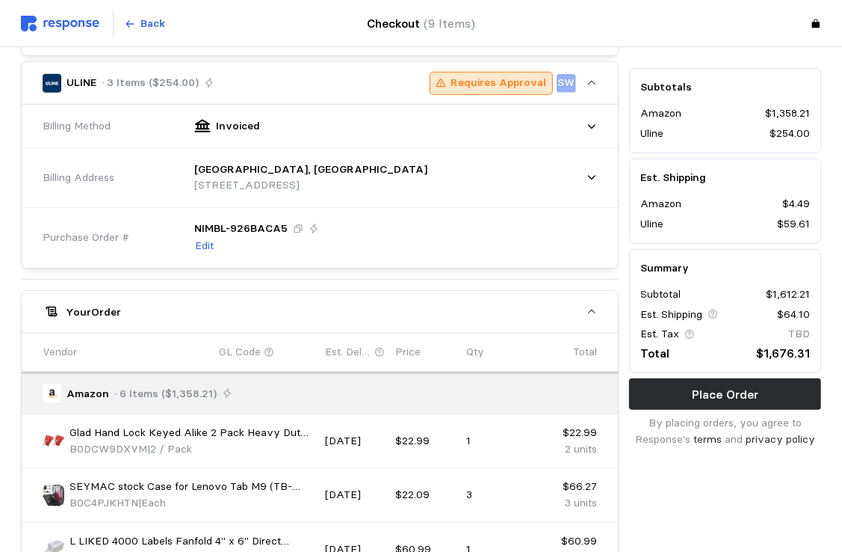
scroll to position [627, 0]
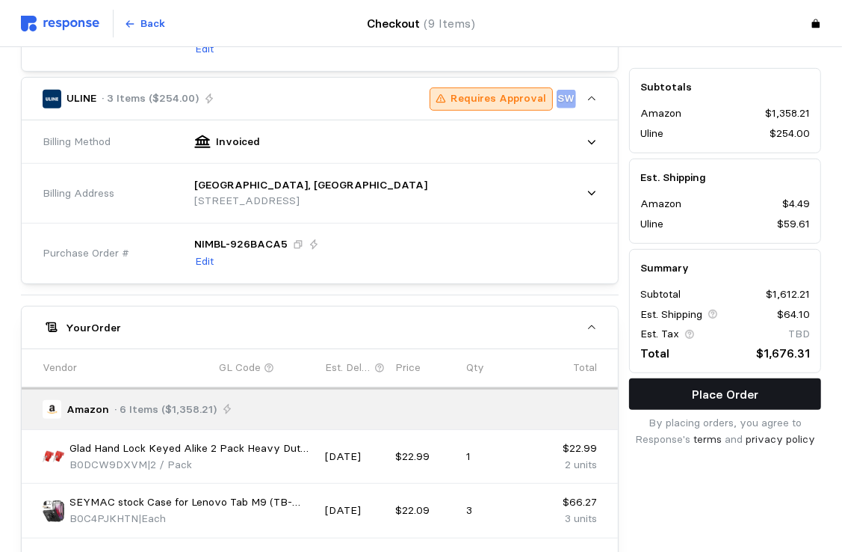
click at [723, 392] on p "Place Order" at bounding box center [725, 394] width 67 height 19
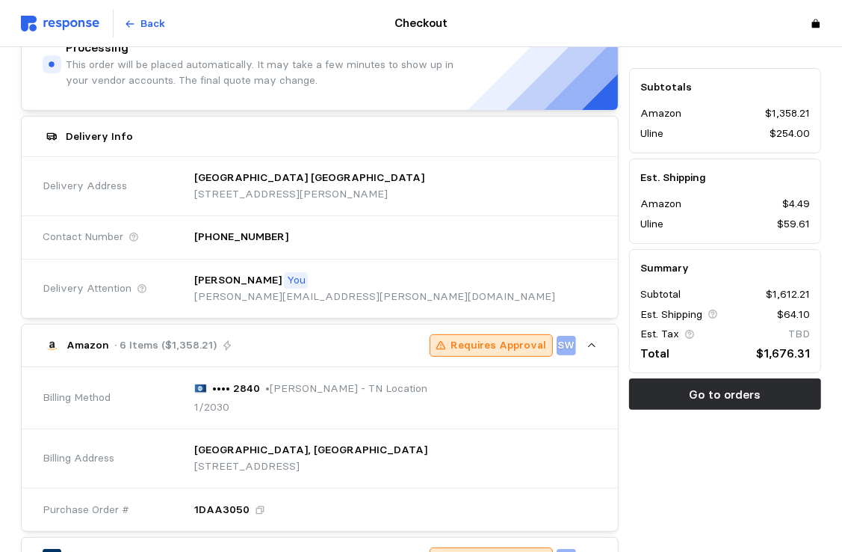
scroll to position [0, 0]
